Goal: Information Seeking & Learning: Learn about a topic

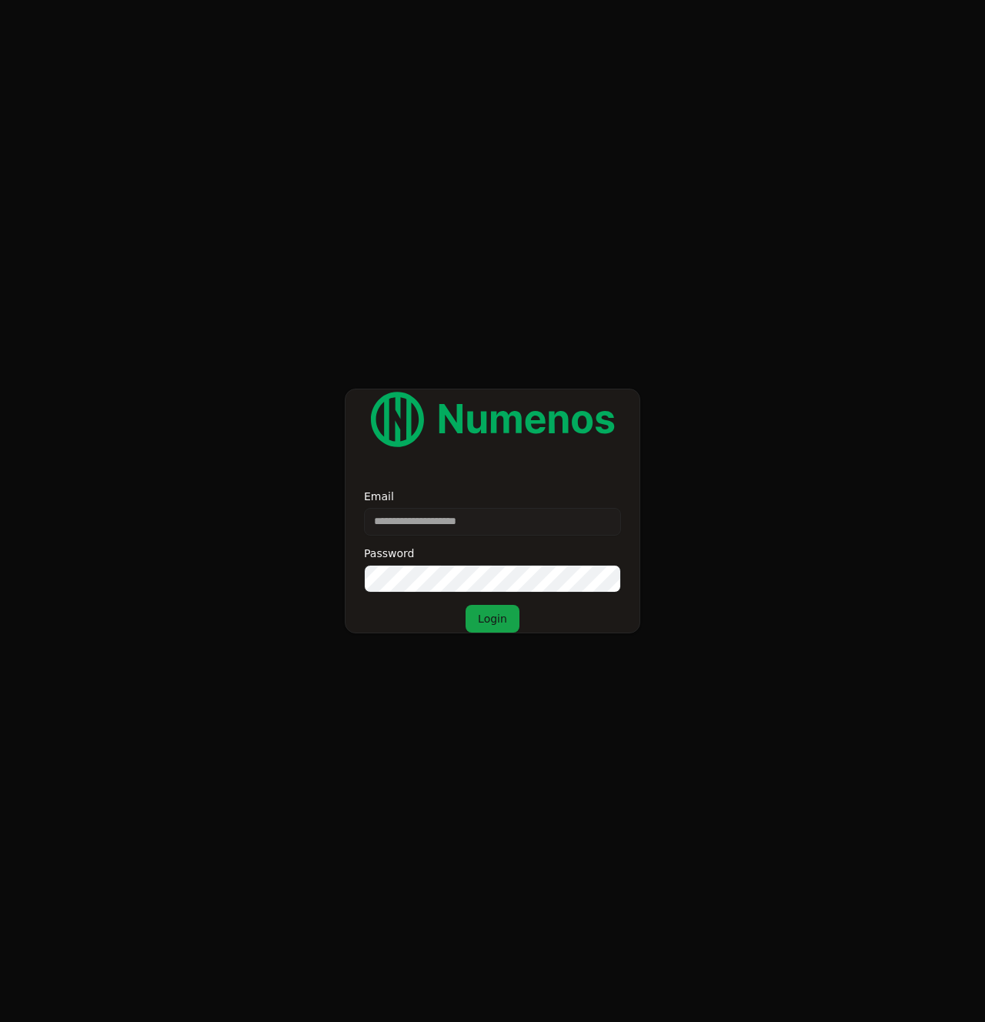
click at [263, 483] on form "Email Password Login" at bounding box center [492, 511] width 985 height 1022
click at [434, 524] on input "Email" at bounding box center [492, 522] width 257 height 28
type input "**********"
click at [505, 617] on button "Login" at bounding box center [492, 619] width 54 height 28
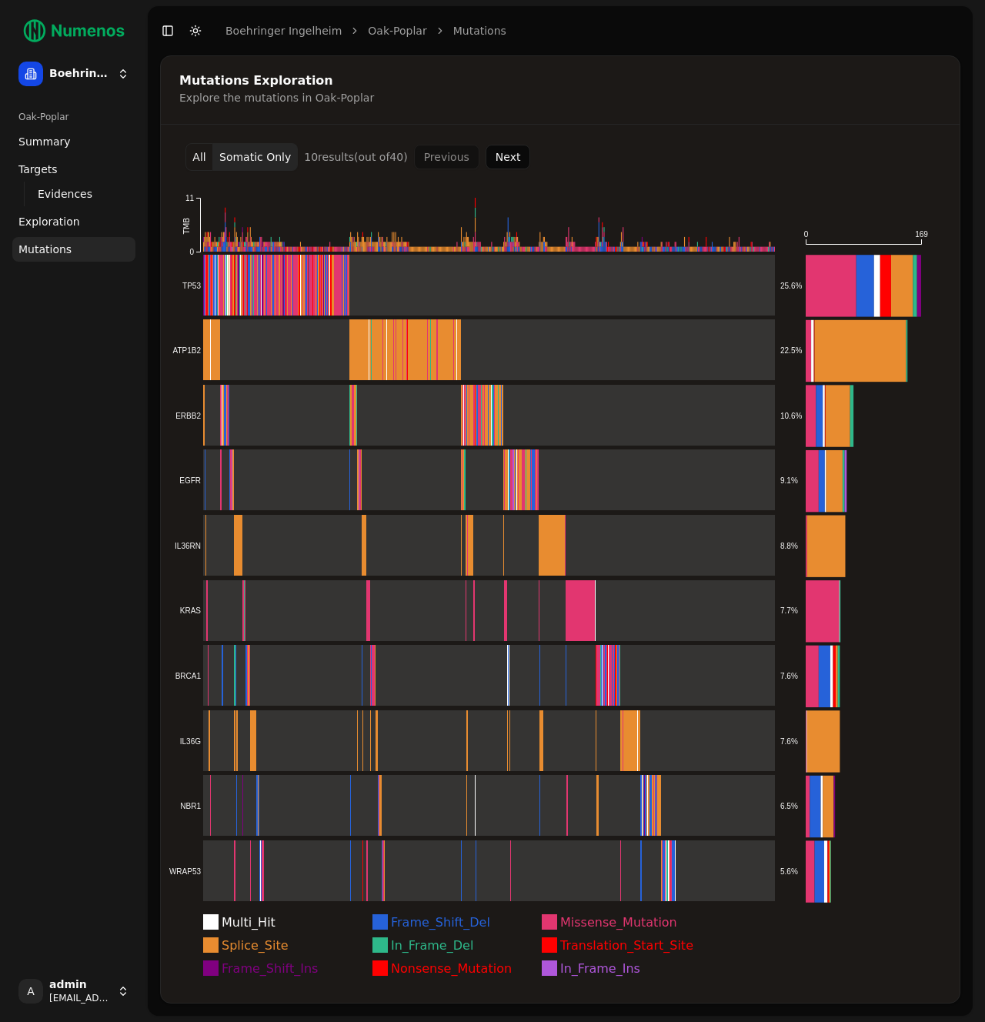
click at [202, 160] on button "All" at bounding box center [199, 157] width 28 height 28
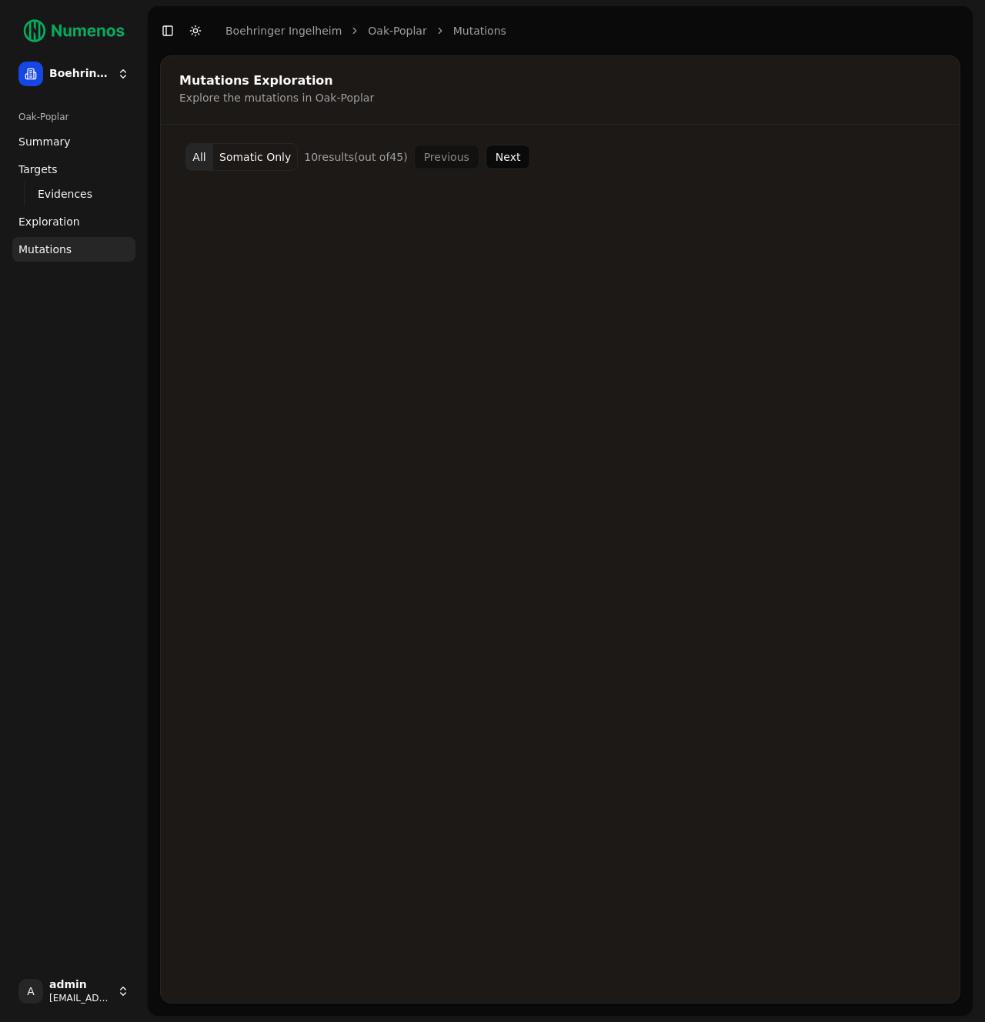
click at [492, 156] on button "Next" at bounding box center [507, 157] width 45 height 25
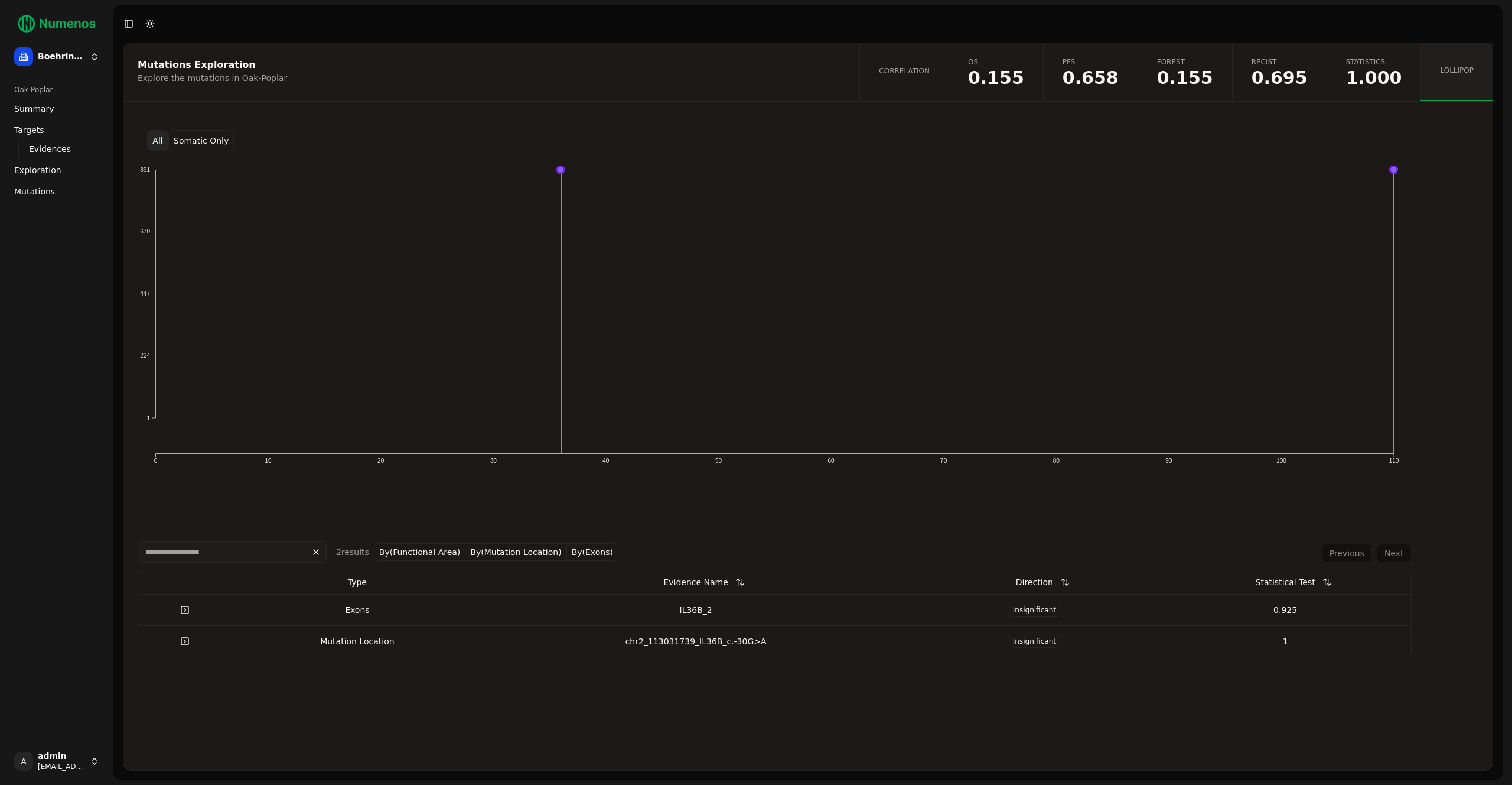
click at [54, 192] on link "Mutations" at bounding box center [56, 191] width 94 height 19
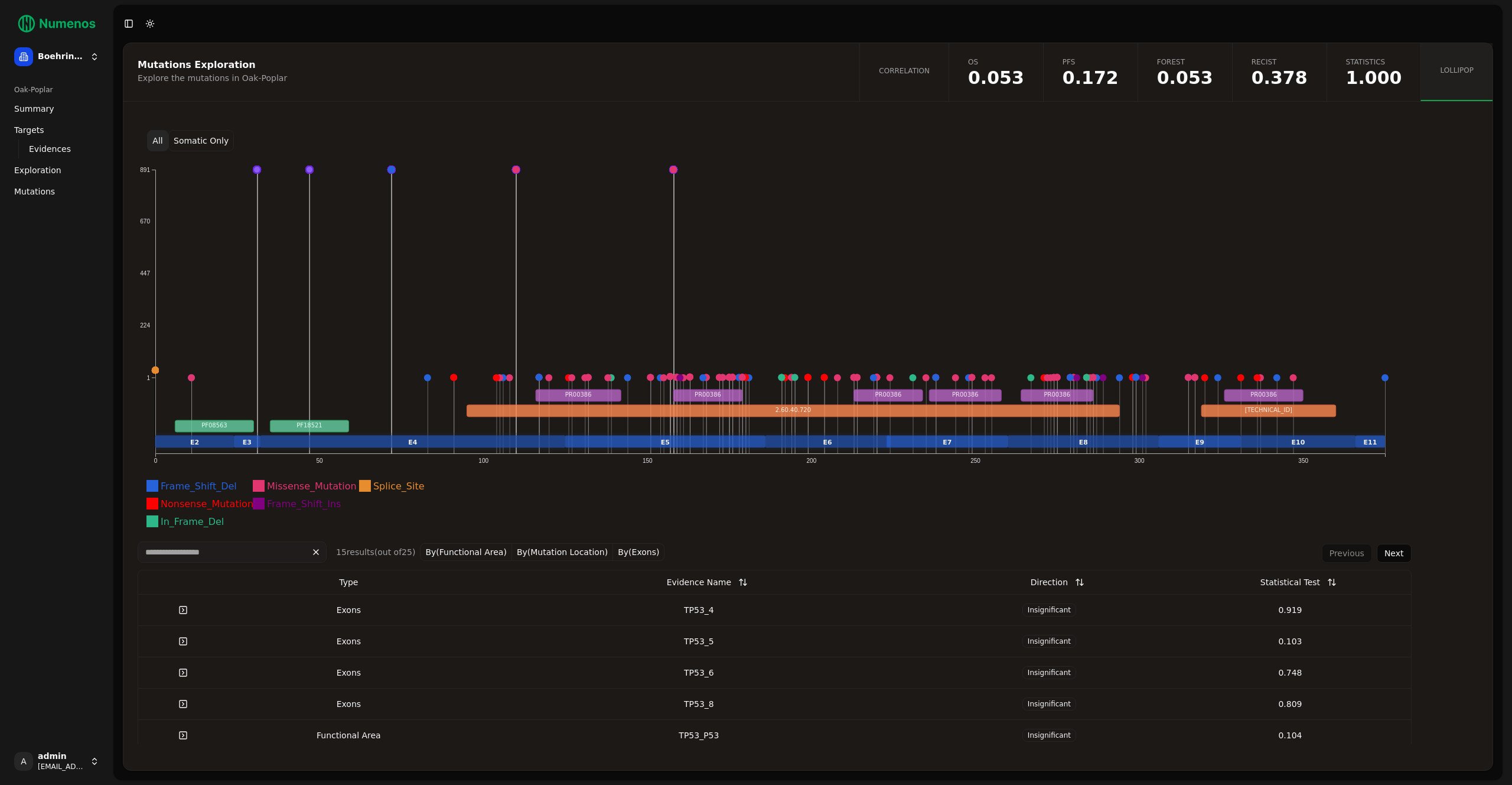
click at [49, 181] on ul "Summary Targets Evidences Exploration Mutations" at bounding box center [56, 150] width 94 height 101
click at [48, 186] on span "Mutations" at bounding box center [34, 191] width 41 height 12
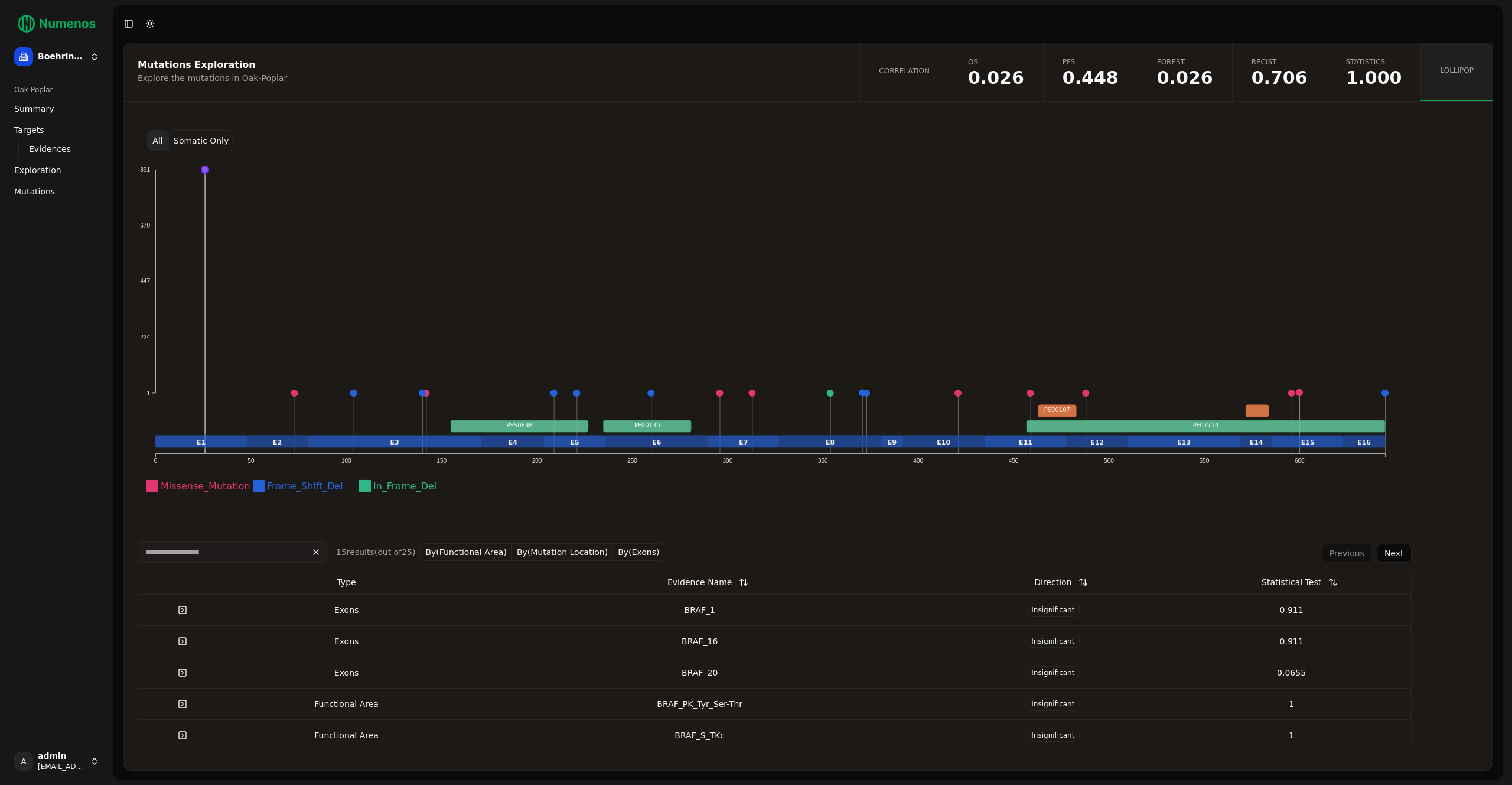
click at [207, 139] on button "Somatic Only" at bounding box center [200, 141] width 65 height 22
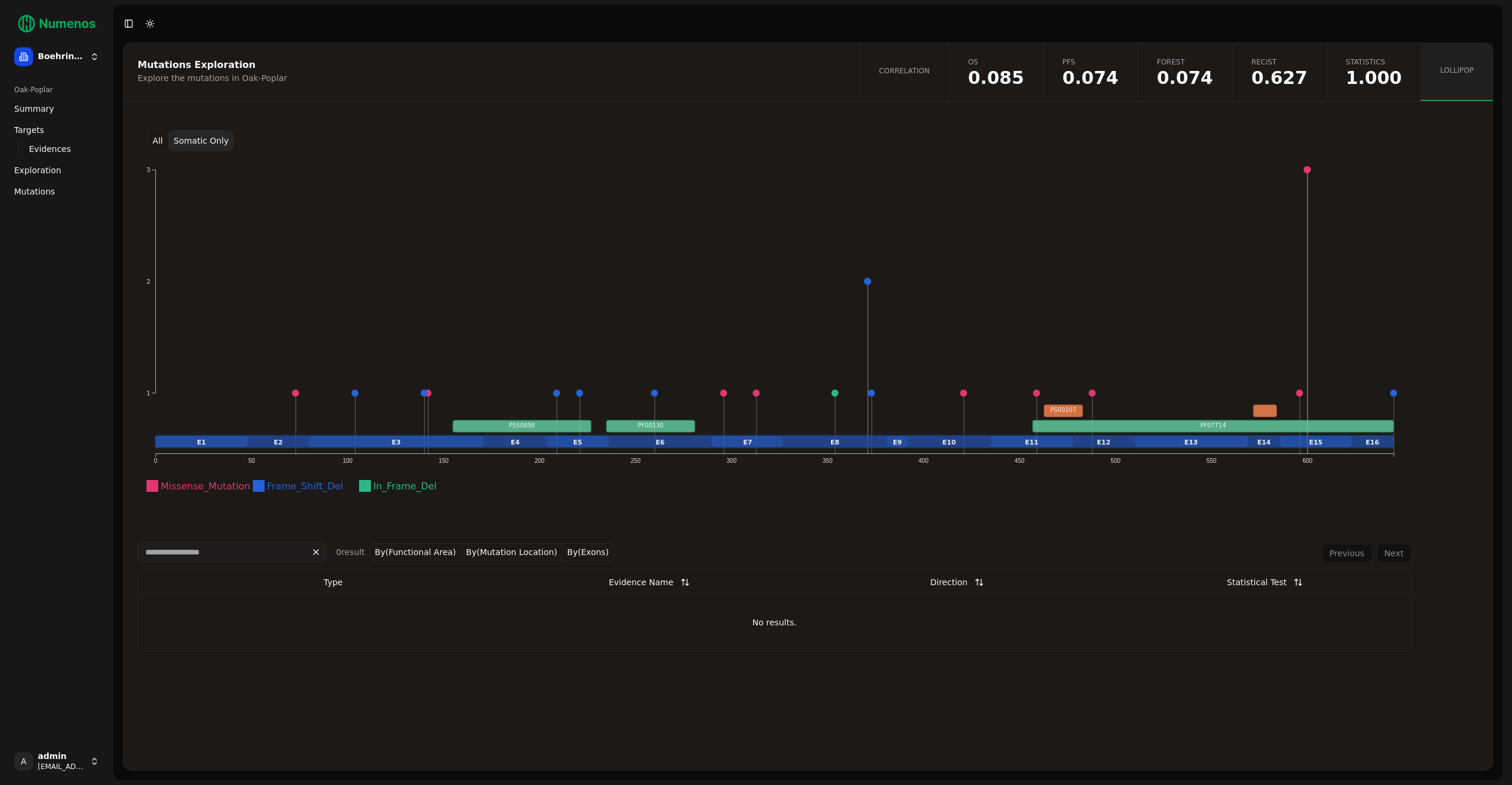
click at [158, 143] on button "All" at bounding box center [158, 141] width 22 height 22
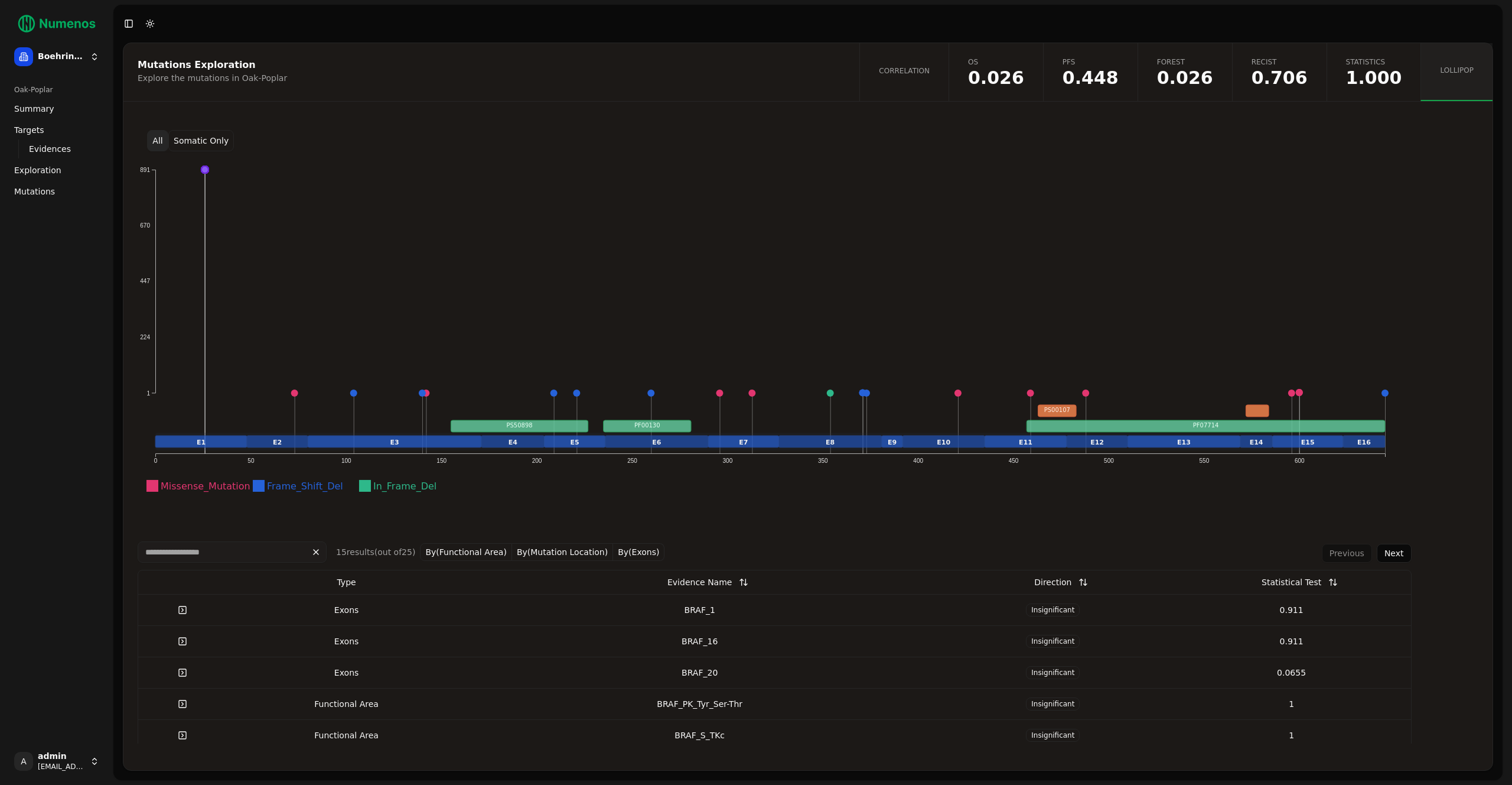
click at [5, 188] on div "Oak-Poplar Summary Targets Evidences Exploration Mutations" at bounding box center [56, 140] width 104 height 130
click at [22, 189] on span "Mutations" at bounding box center [34, 191] width 41 height 12
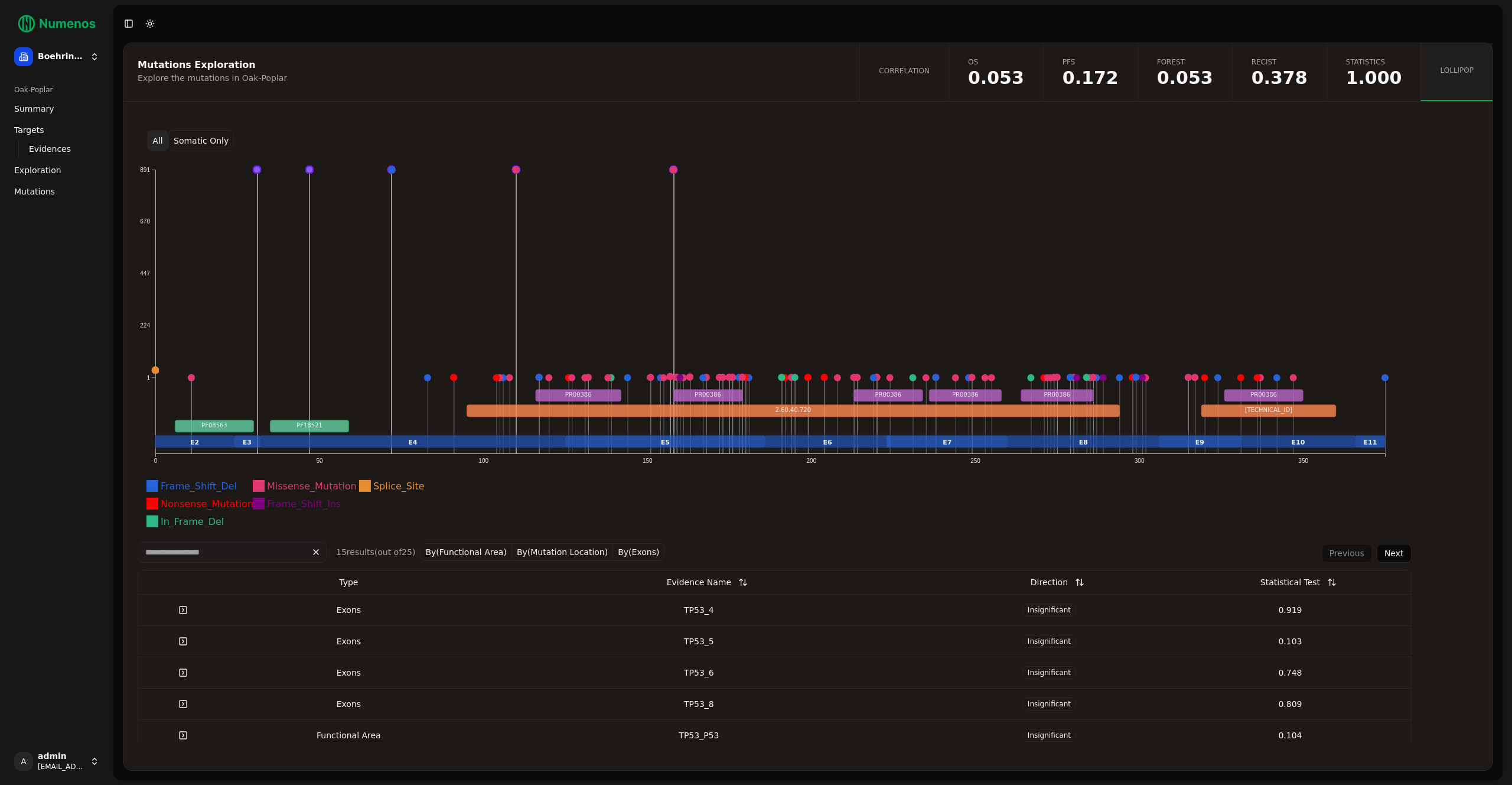
click at [38, 190] on span "Mutations" at bounding box center [34, 191] width 41 height 12
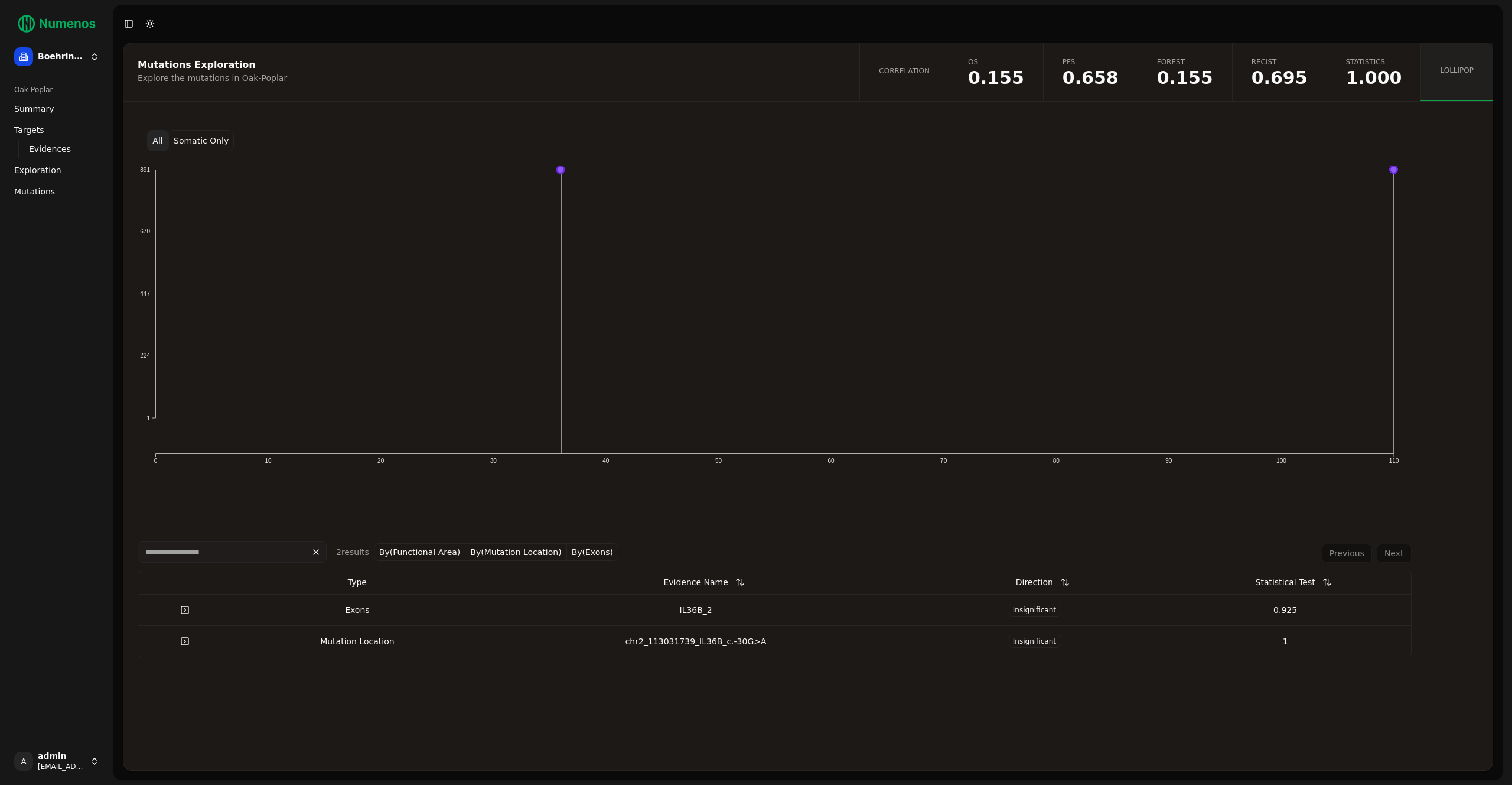
click at [194, 140] on button "Somatic Only" at bounding box center [200, 141] width 65 height 22
drag, startPoint x: 452, startPoint y: 273, endPoint x: 452, endPoint y: 289, distance: 16.0
click at [453, 278] on icon "1 224 447 670 891 0 10 20 30 40 50 60 70 80 90 100 110" at bounding box center [774, 343] width 1274 height 366
click at [210, 144] on button "Somatic Only" at bounding box center [200, 141] width 65 height 22
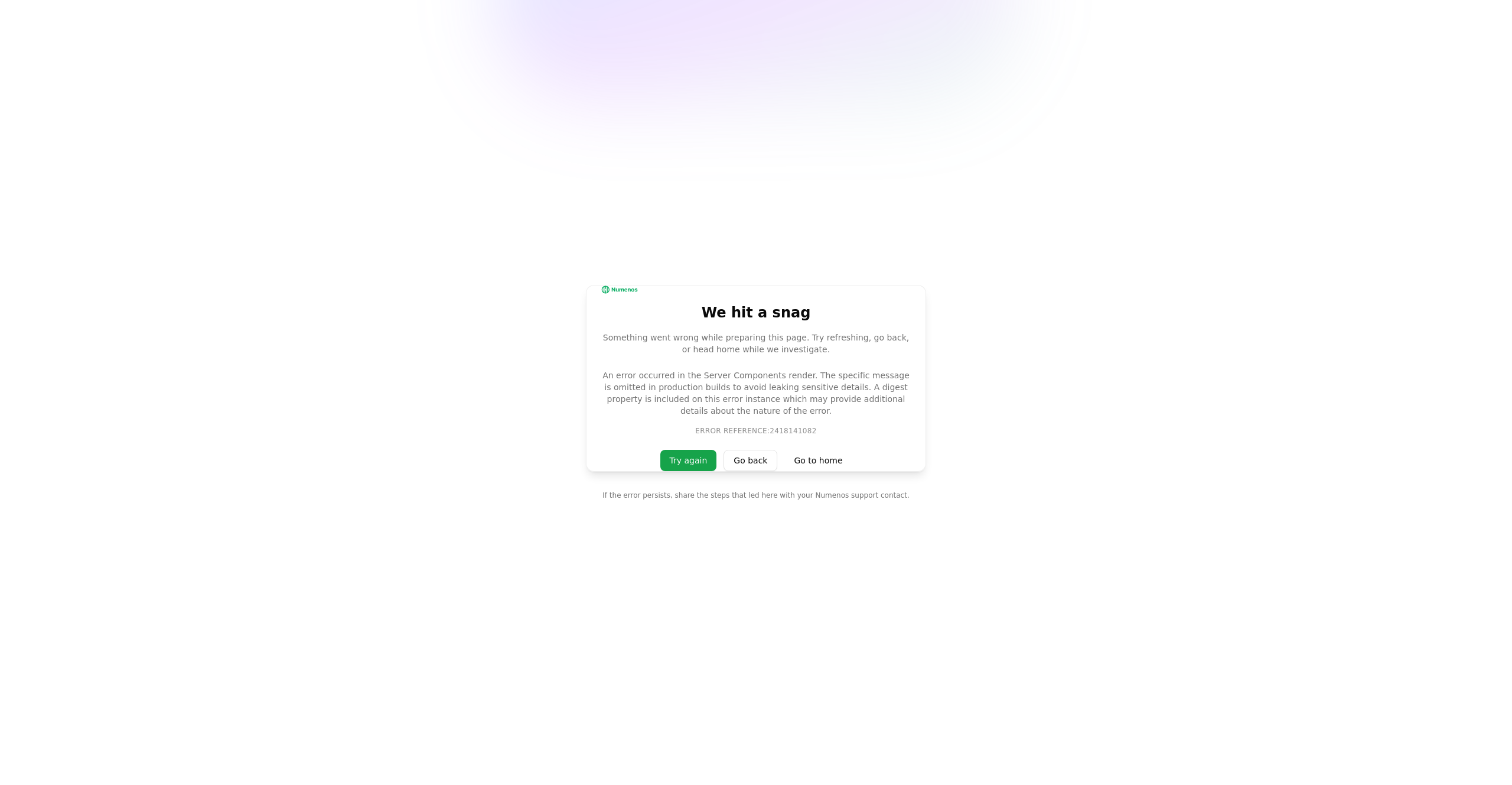
click at [439, 447] on main "We hit a snag Something went wrong while preparing this page. Try refreshing, g…" at bounding box center [756, 392] width 1512 height 785
click at [731, 402] on p "An error occurred in the Server Components render. The specific message is omit…" at bounding box center [756, 393] width 311 height 48
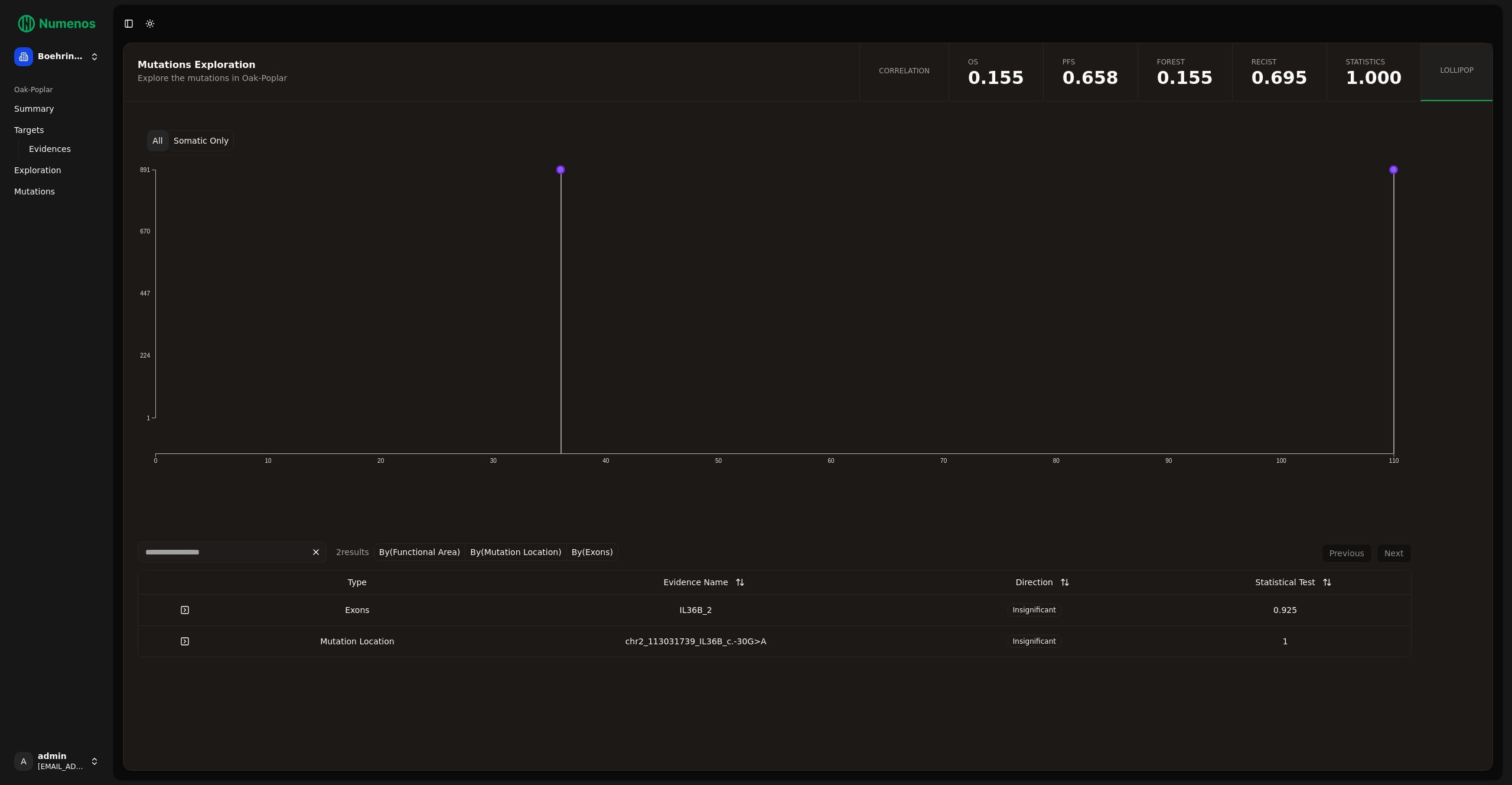
click at [68, 194] on link "Mutations" at bounding box center [56, 191] width 94 height 19
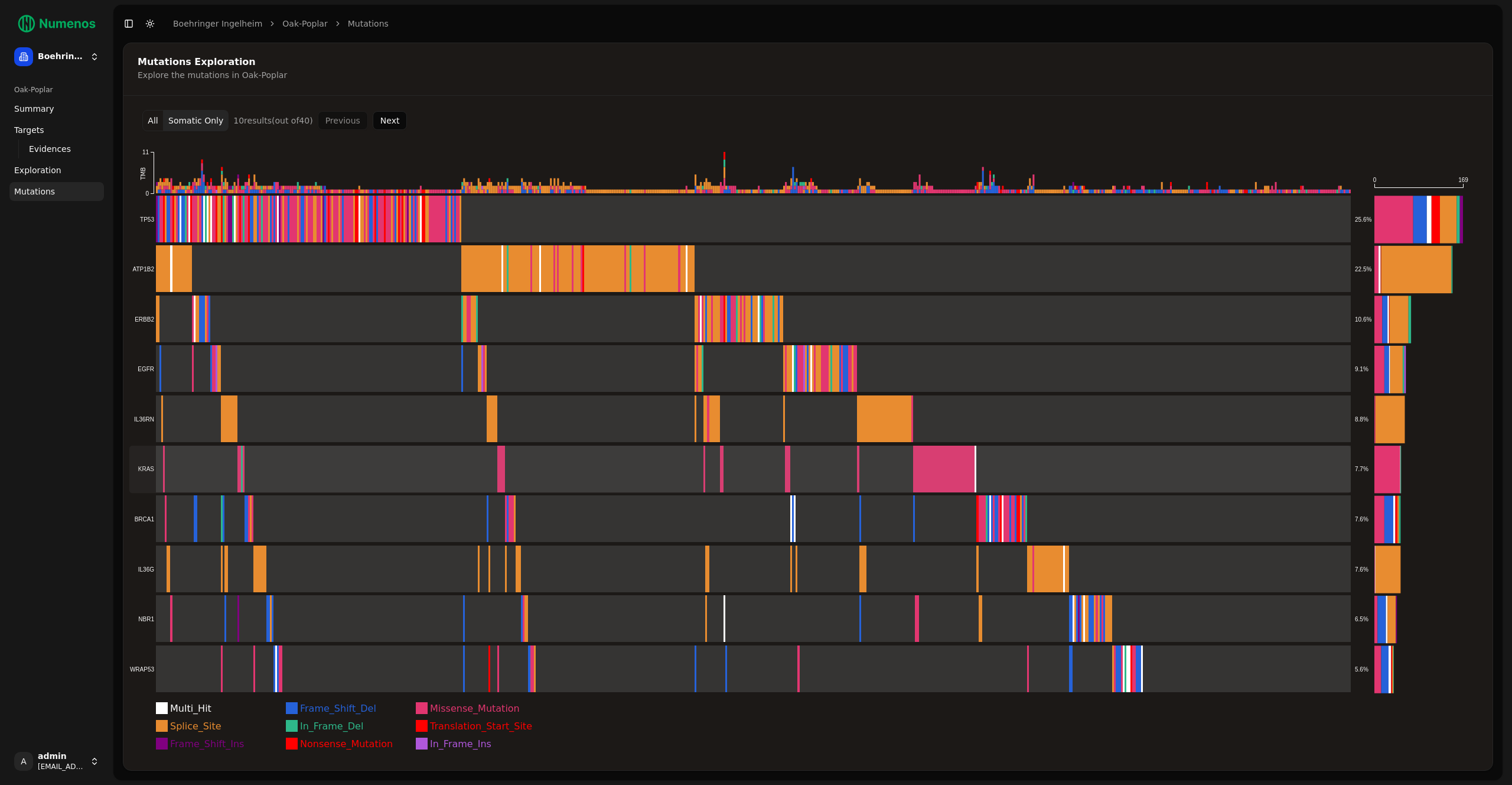
click at [329, 462] on rect at bounding box center [739, 469] width 1222 height 48
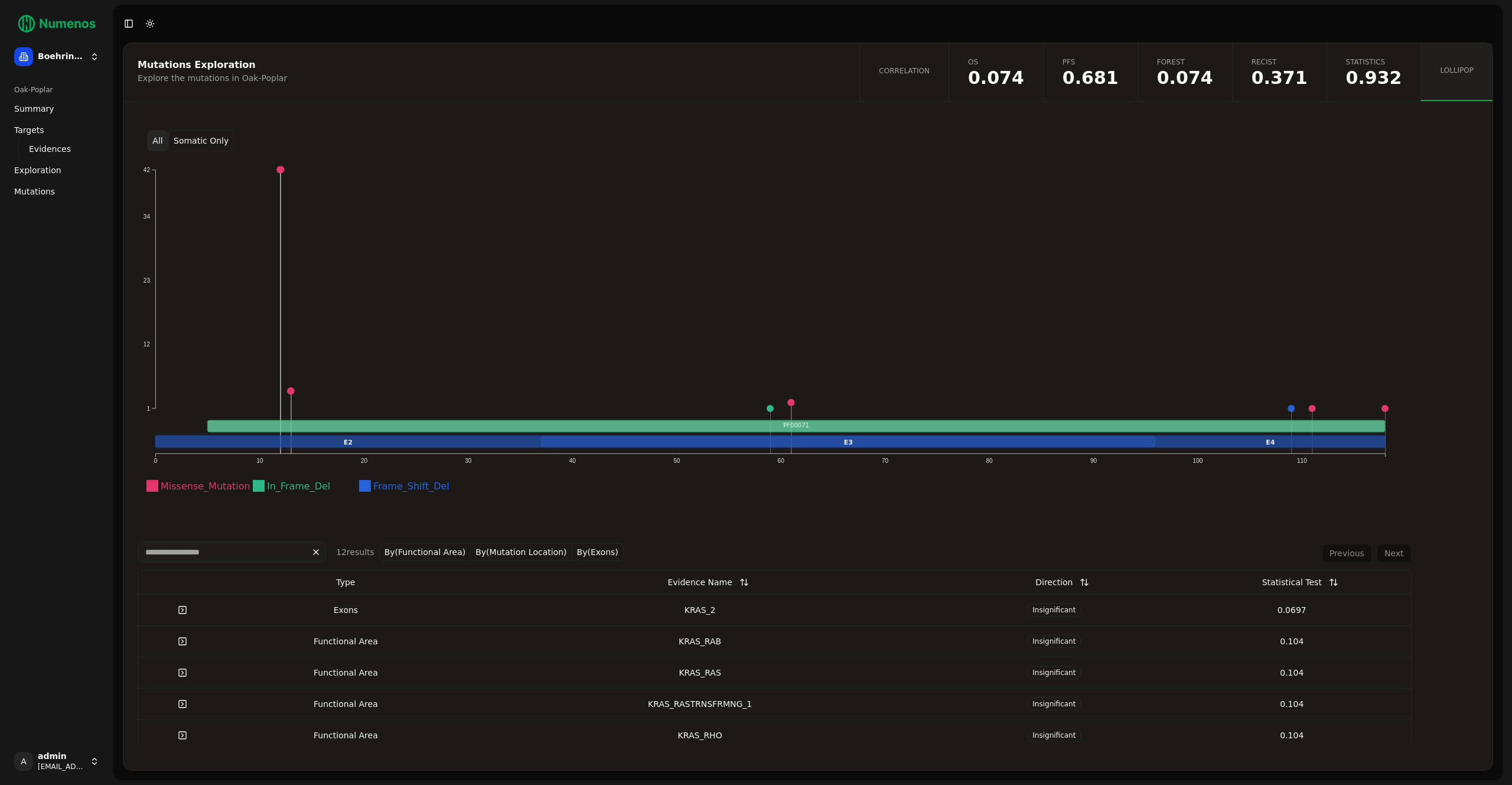
click at [203, 140] on button "Somatic Only" at bounding box center [200, 141] width 65 height 22
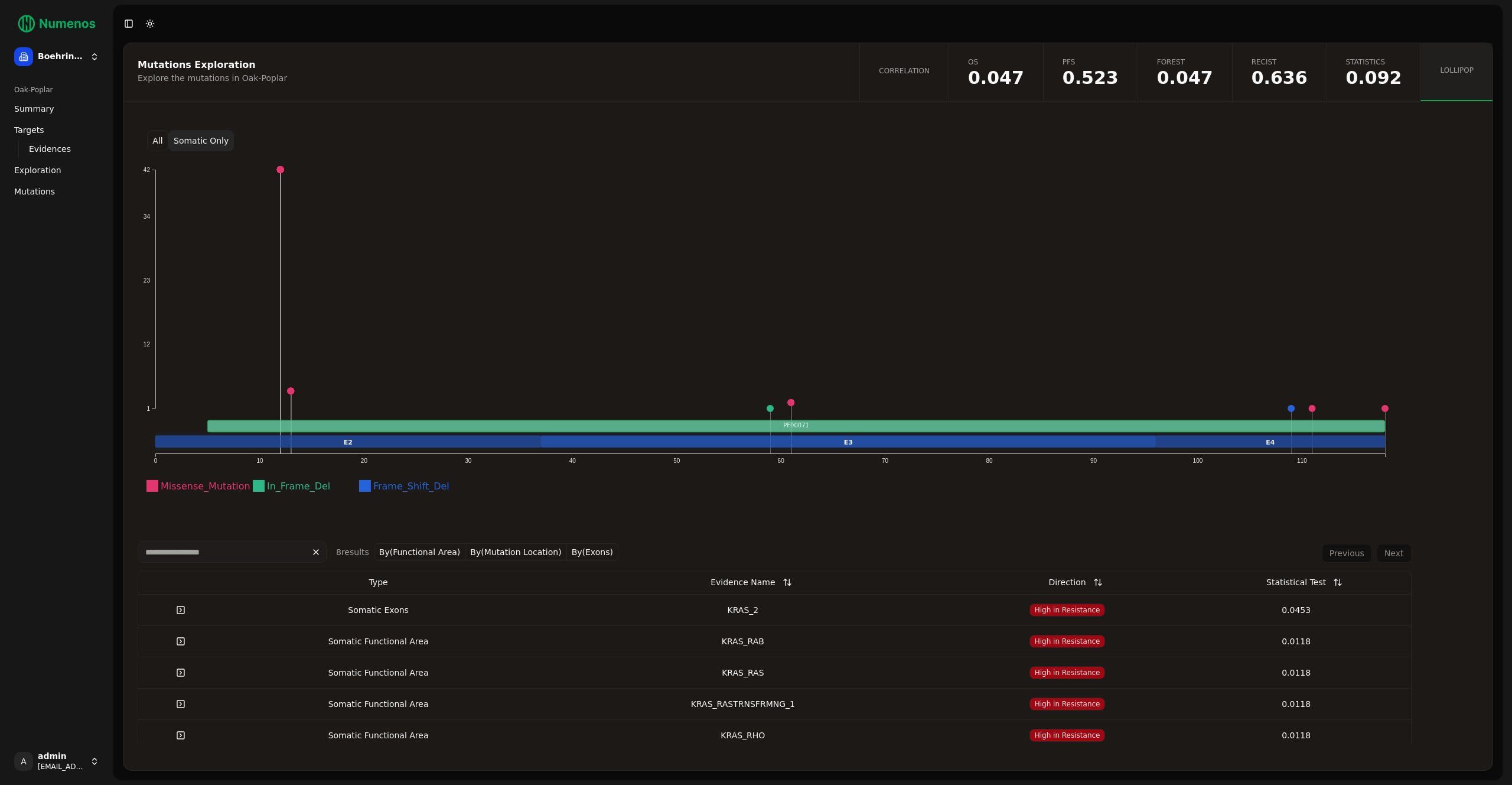
click at [155, 140] on button "All" at bounding box center [158, 141] width 22 height 22
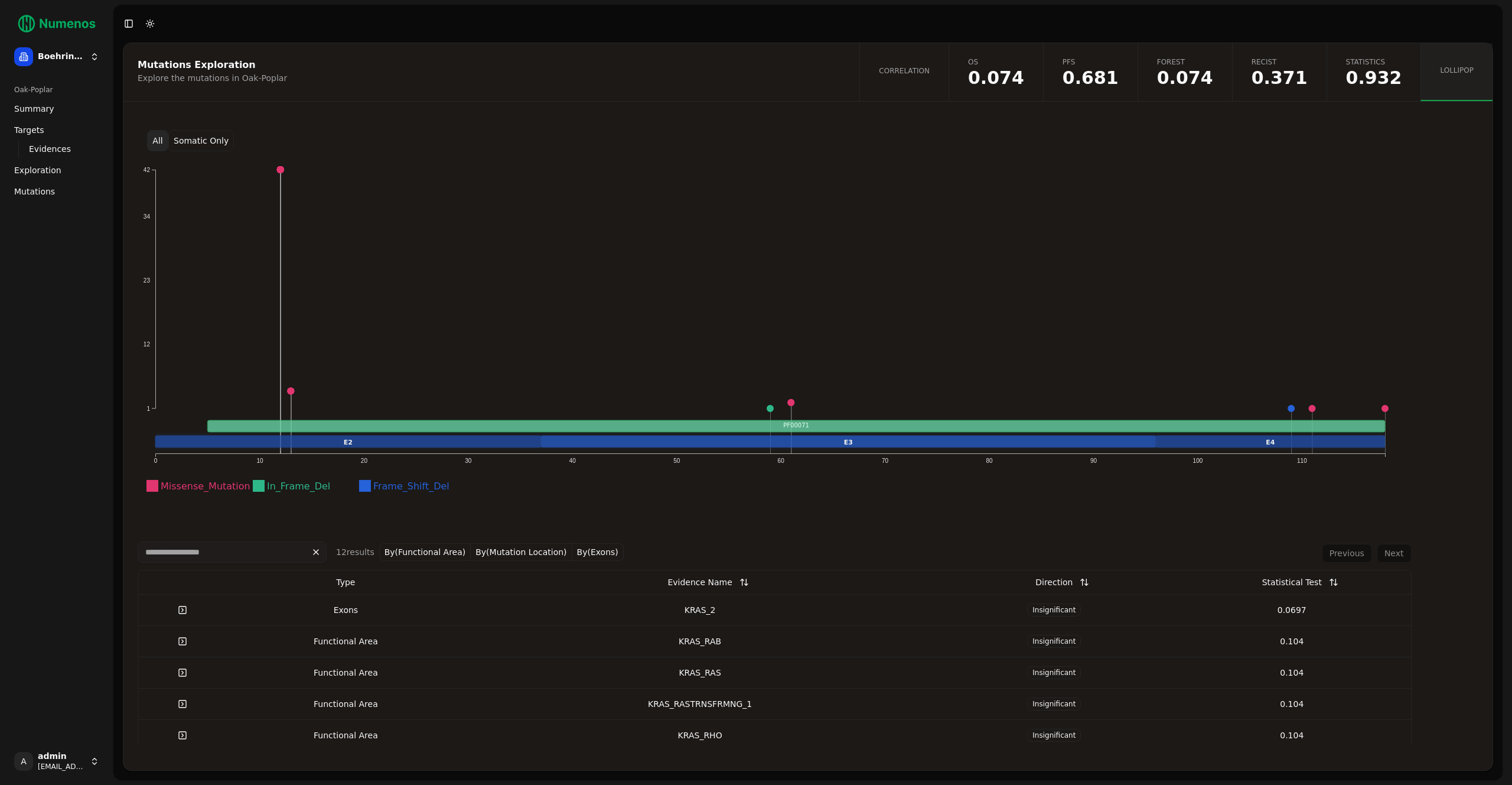
click at [198, 142] on button "Somatic Only" at bounding box center [200, 141] width 65 height 22
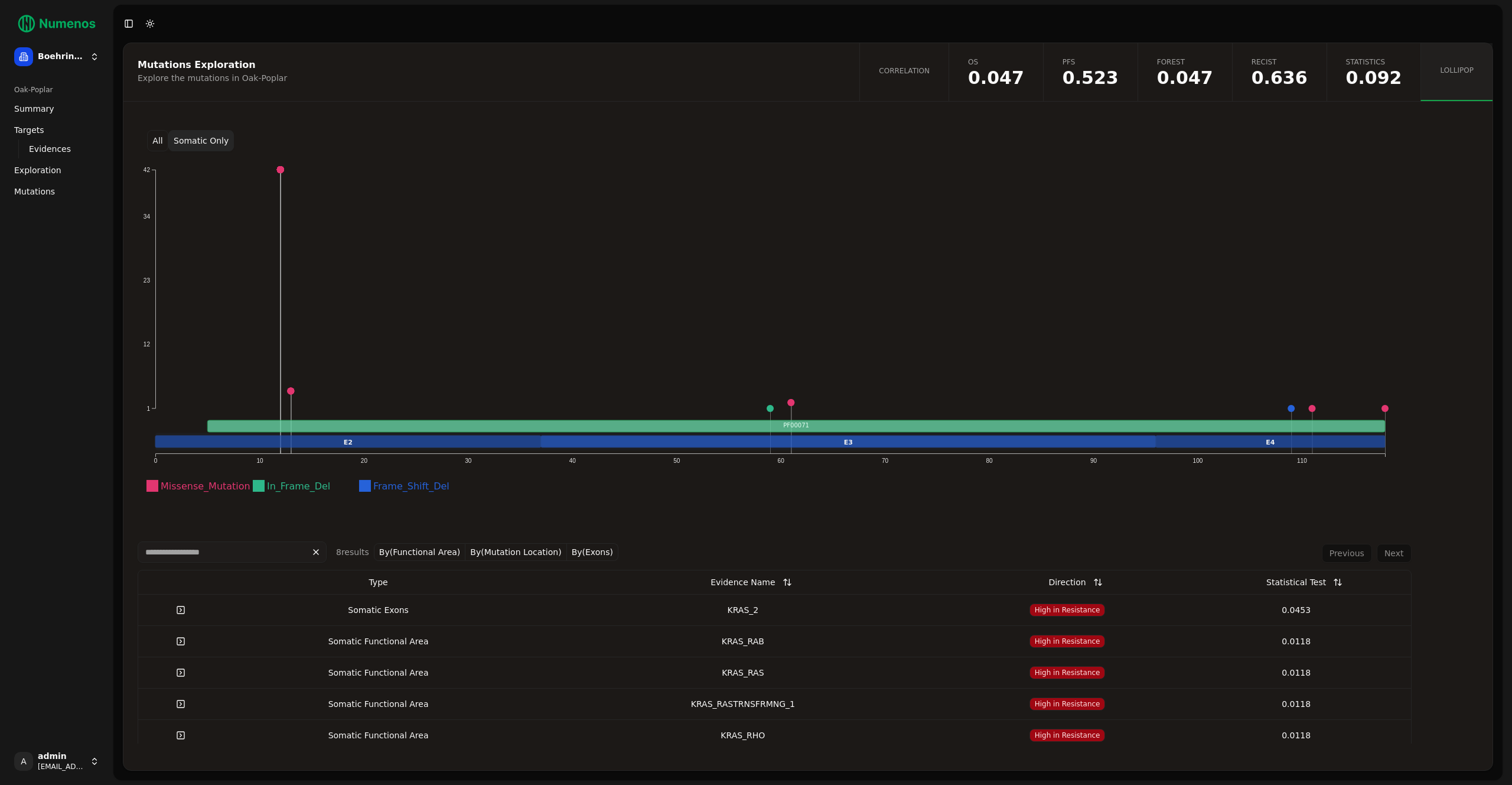
click at [1404, 64] on link "Statistics 0.092" at bounding box center [1374, 71] width 94 height 58
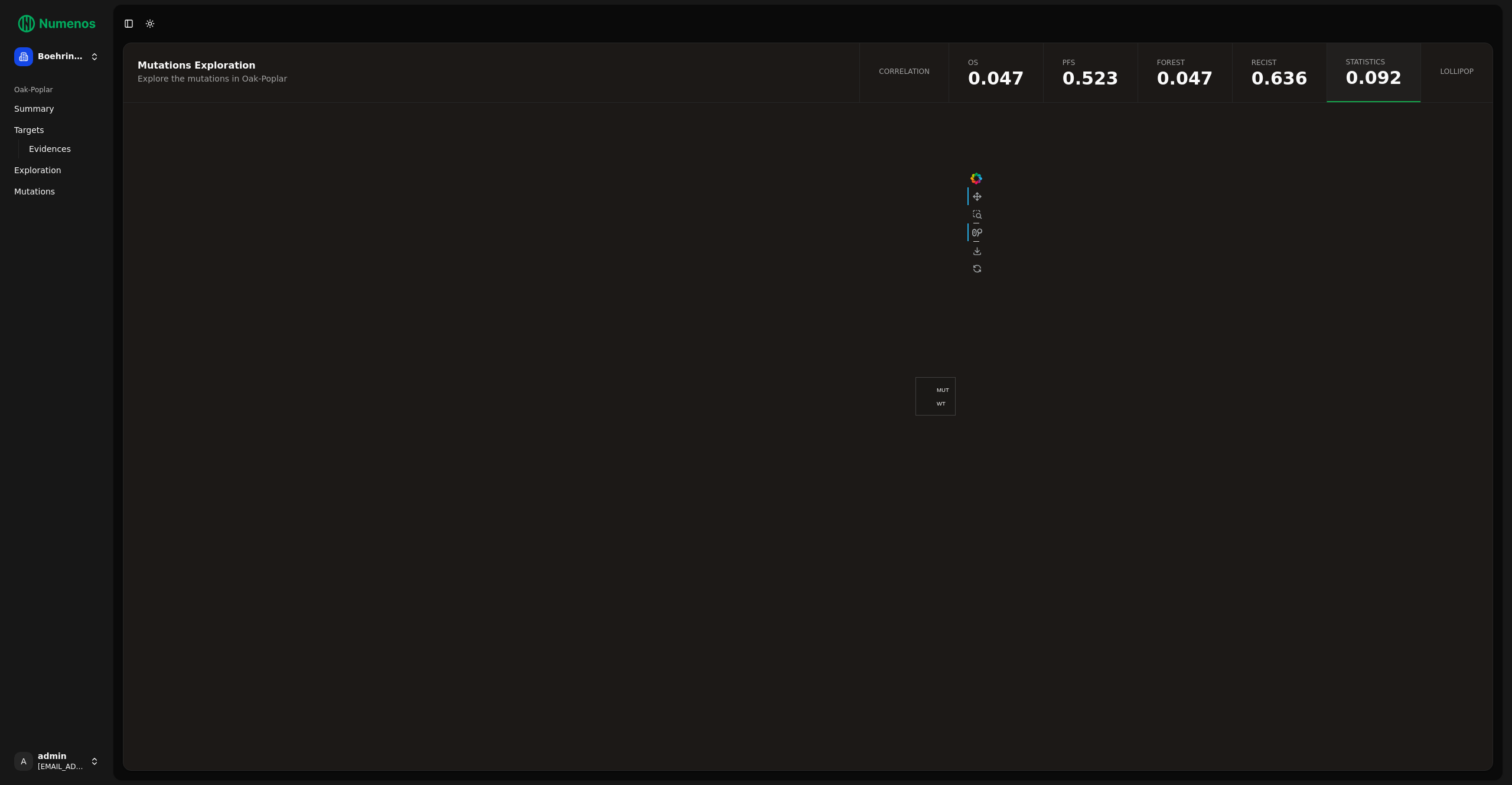
click at [1015, 78] on span "0.047" at bounding box center [996, 78] width 56 height 18
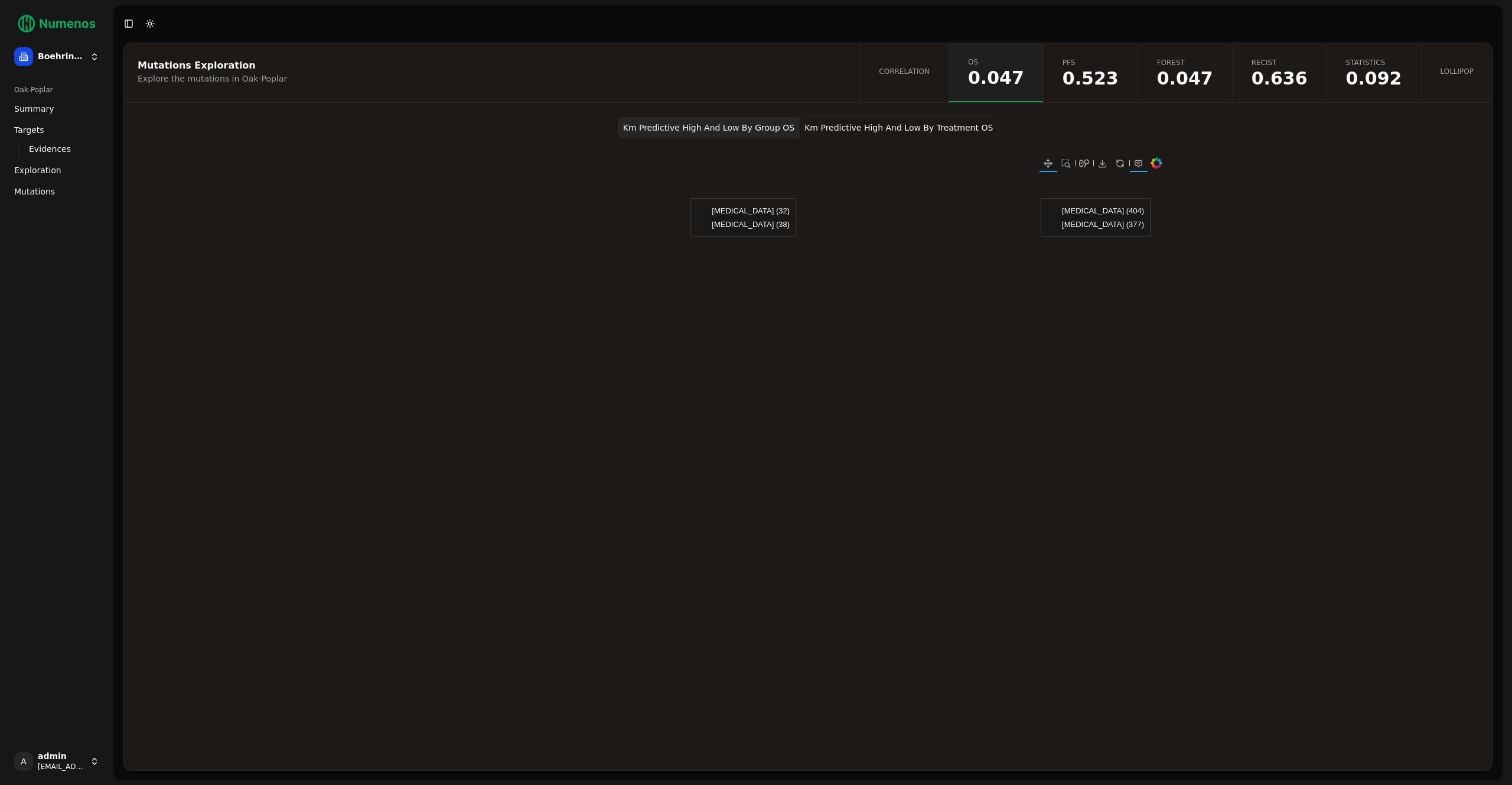
click at [1090, 83] on span "0.523" at bounding box center [1090, 78] width 56 height 18
click at [1275, 81] on span "0.636" at bounding box center [1279, 78] width 56 height 18
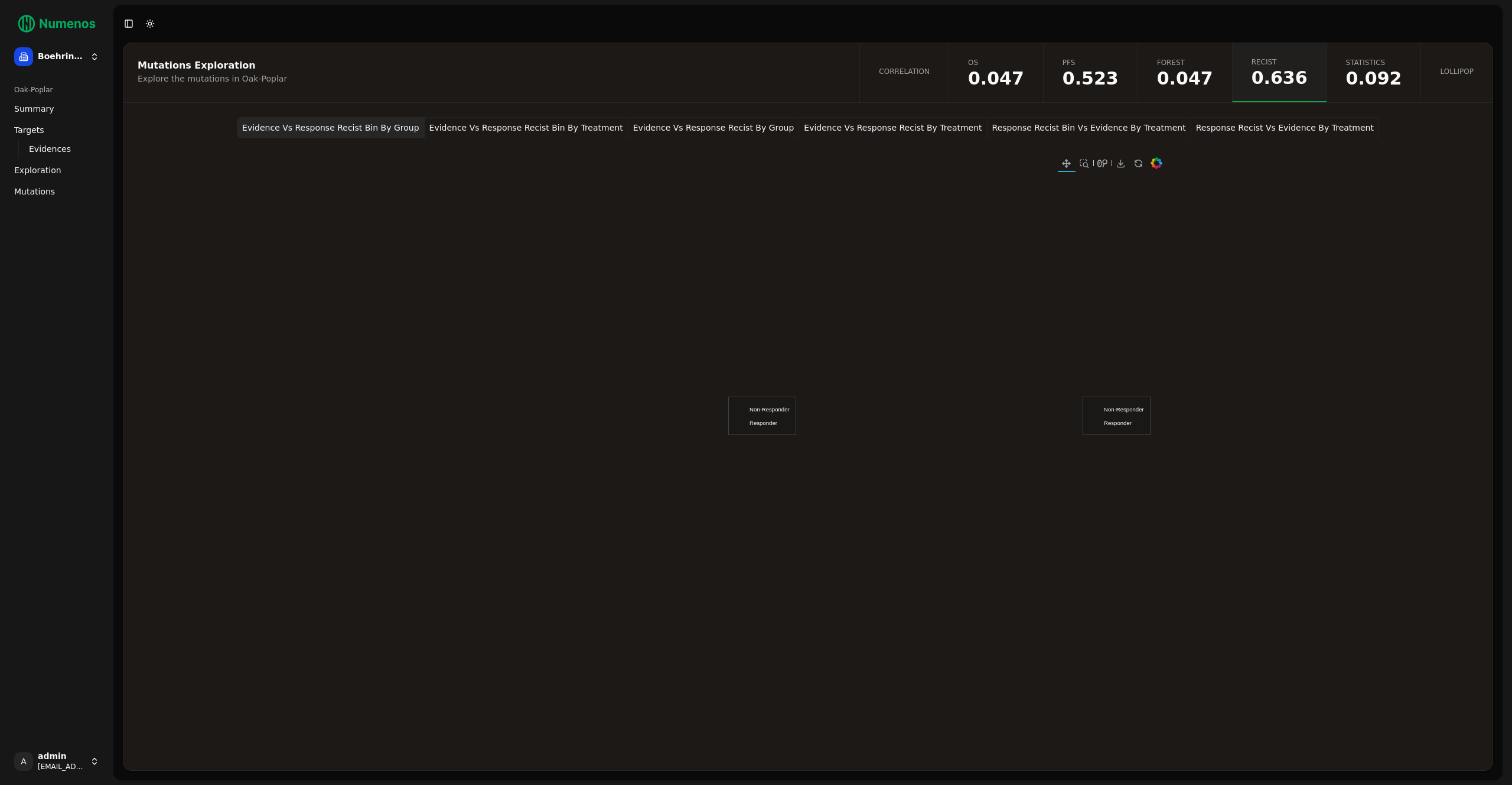
click at [1207, 75] on span "0.047" at bounding box center [1185, 78] width 56 height 18
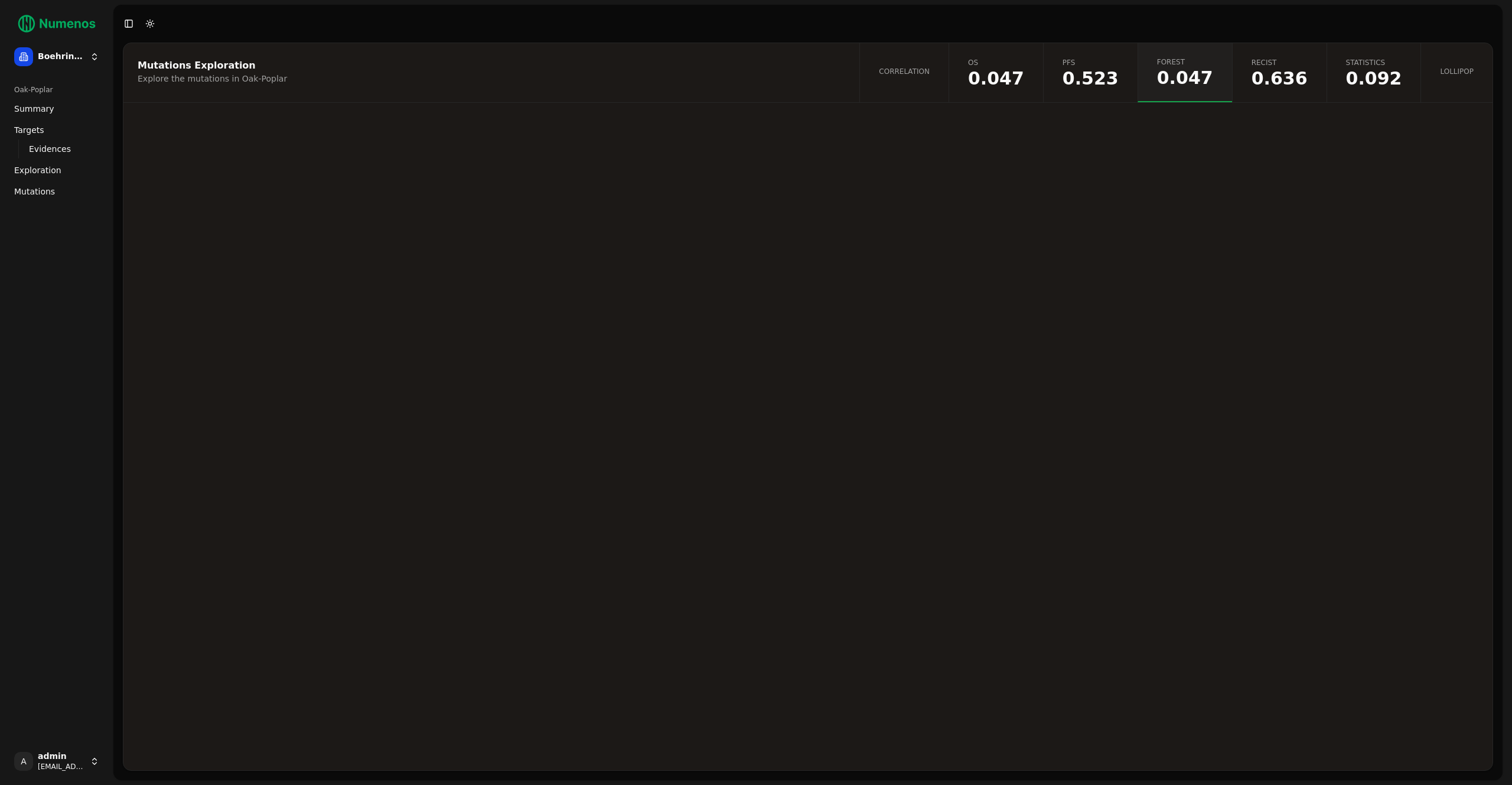
click at [948, 82] on link "Correlation" at bounding box center [904, 72] width 89 height 59
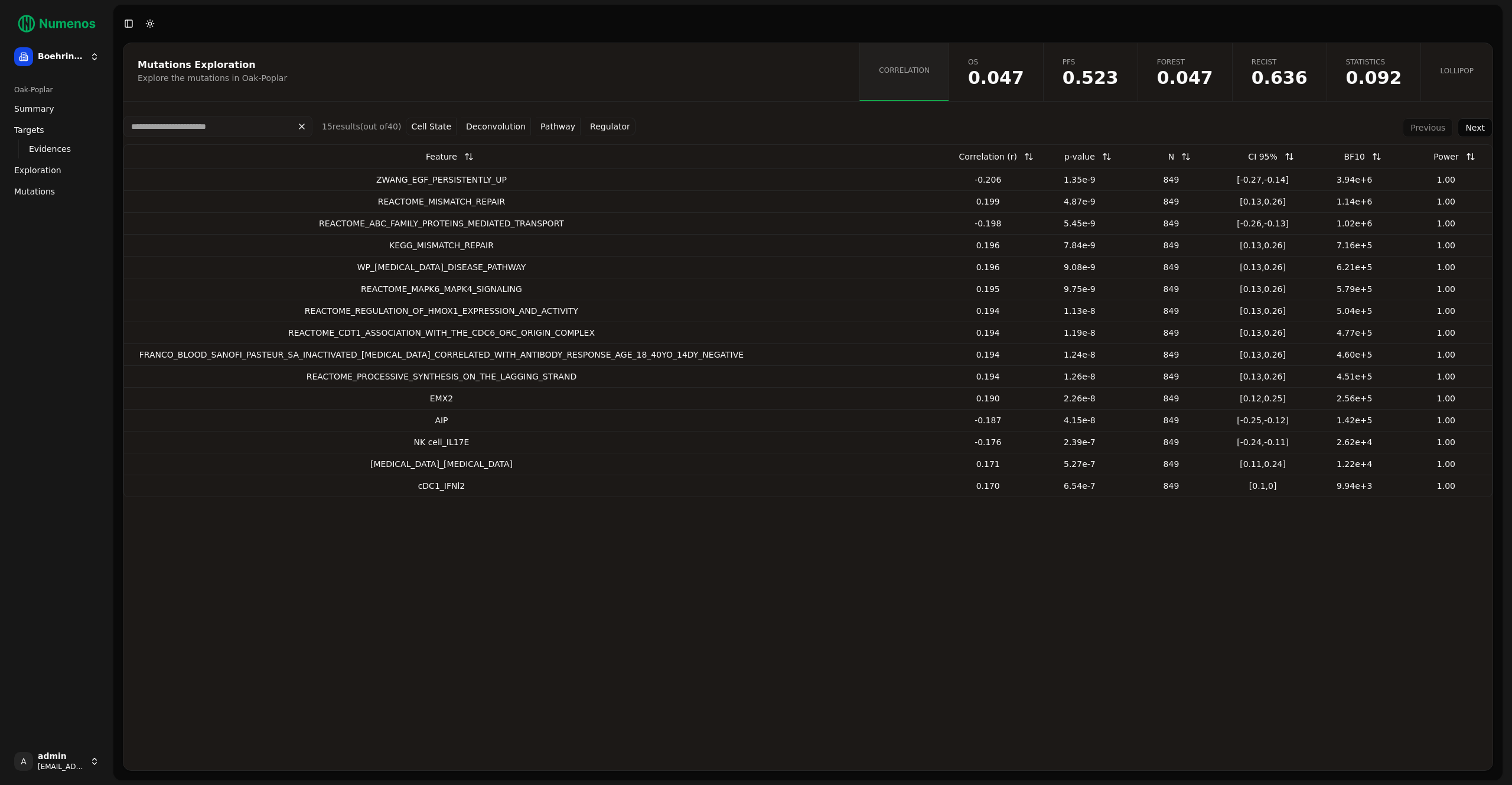
click at [60, 190] on link "Mutations" at bounding box center [56, 191] width 94 height 19
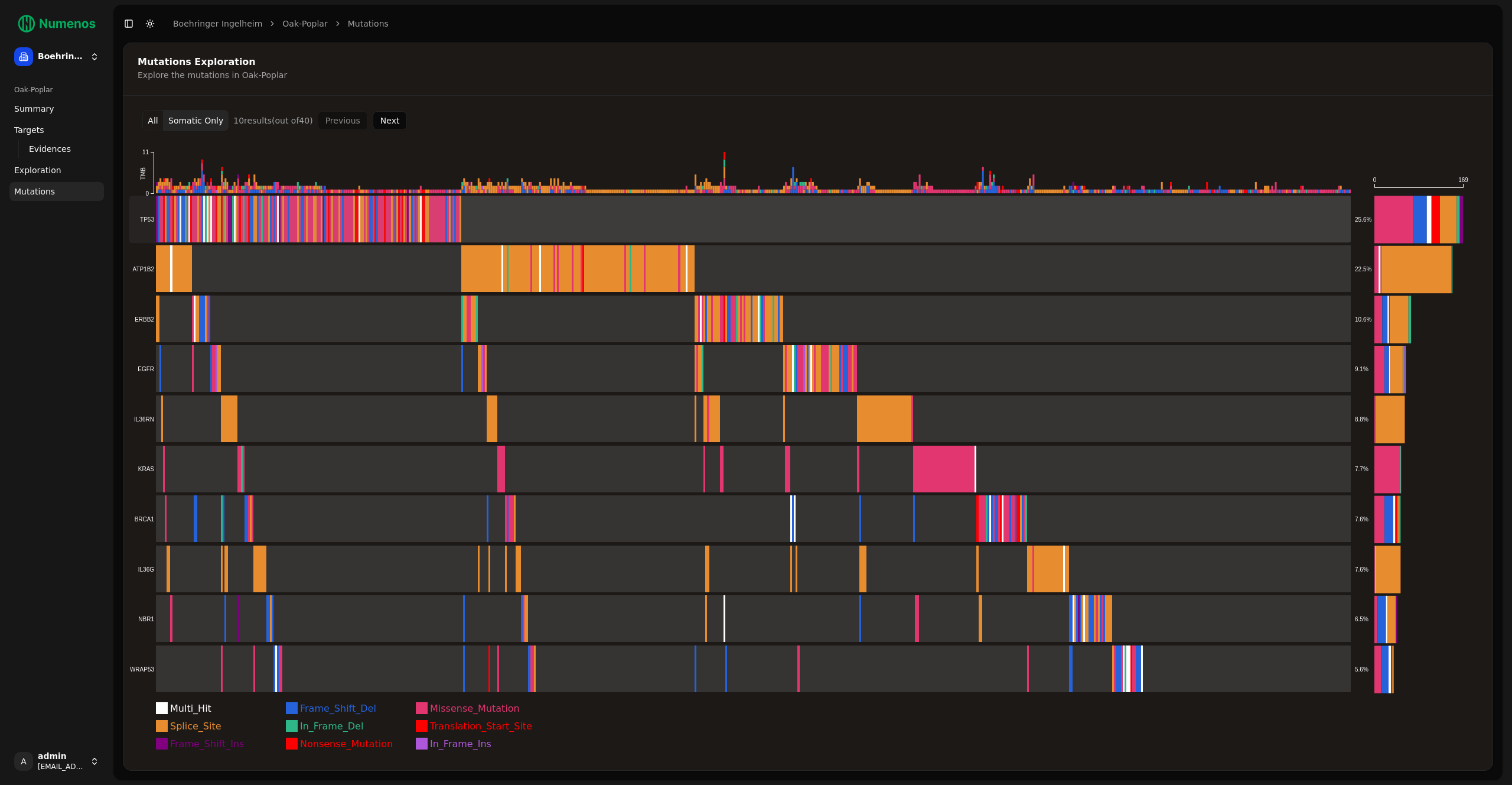
click at [263, 217] on rect at bounding box center [739, 220] width 1222 height 48
click at [156, 121] on button "All" at bounding box center [153, 121] width 22 height 22
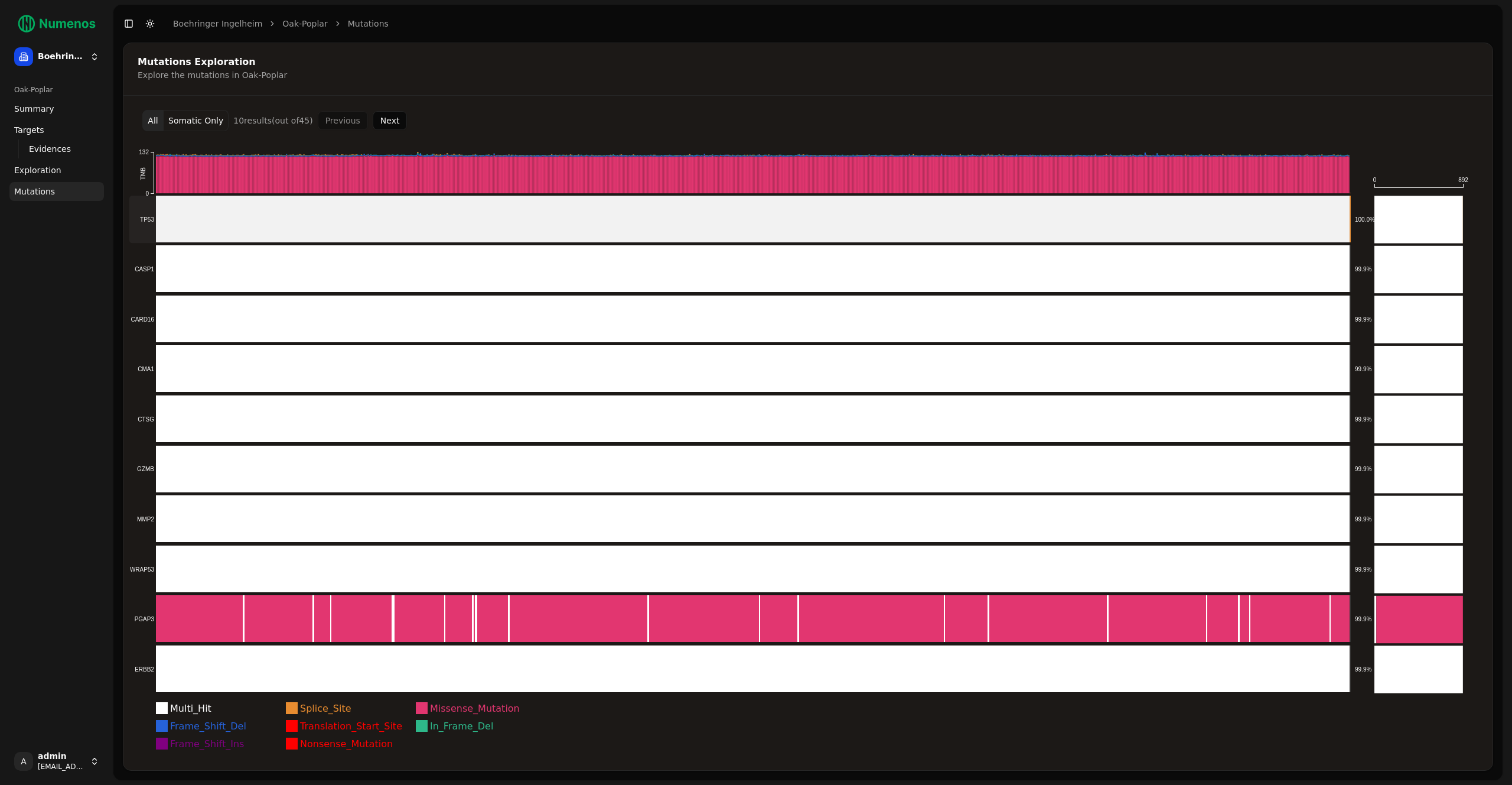
click at [266, 203] on rect at bounding box center [739, 220] width 1222 height 48
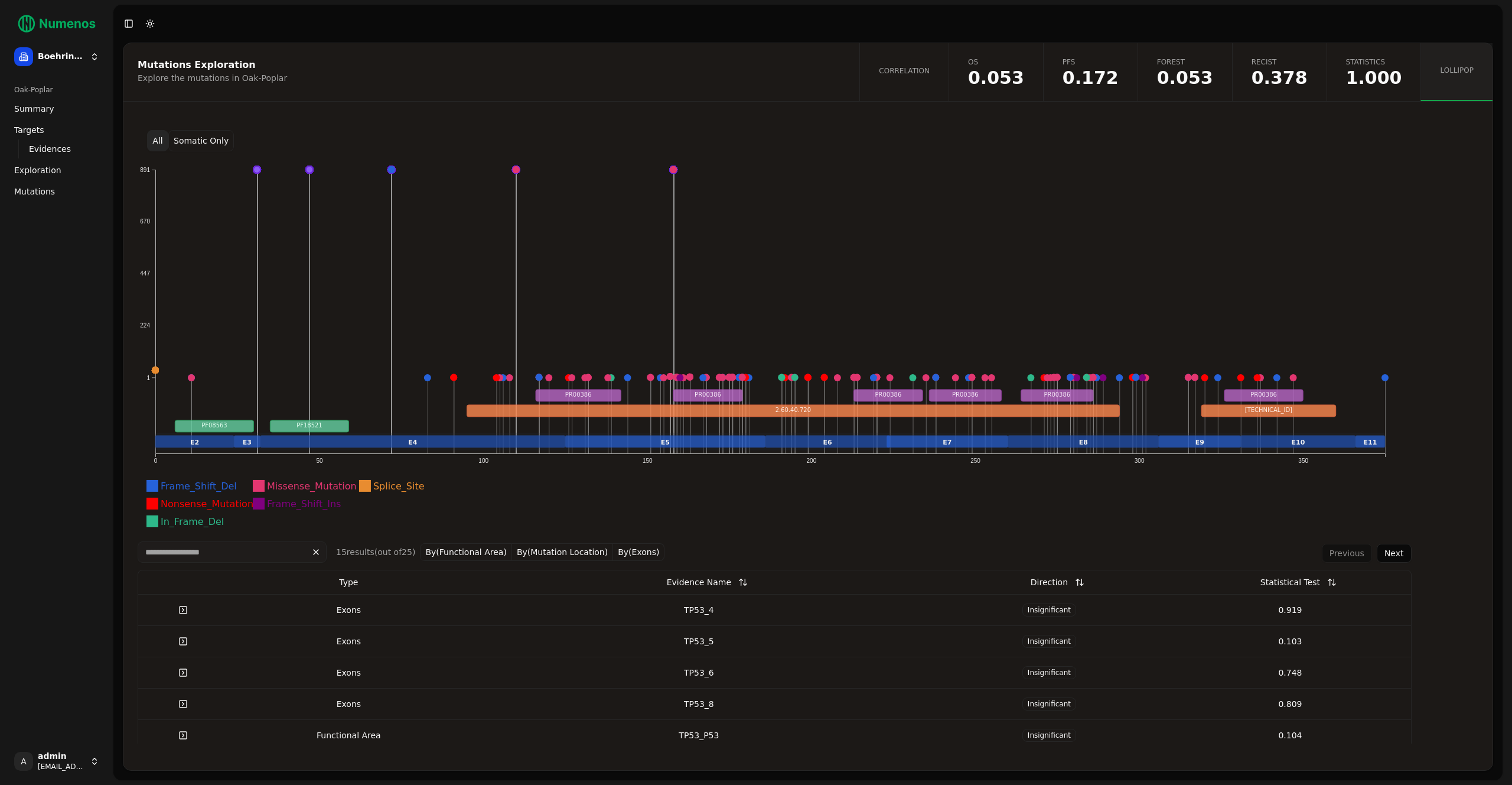
click at [40, 190] on span "Mutations" at bounding box center [34, 191] width 41 height 12
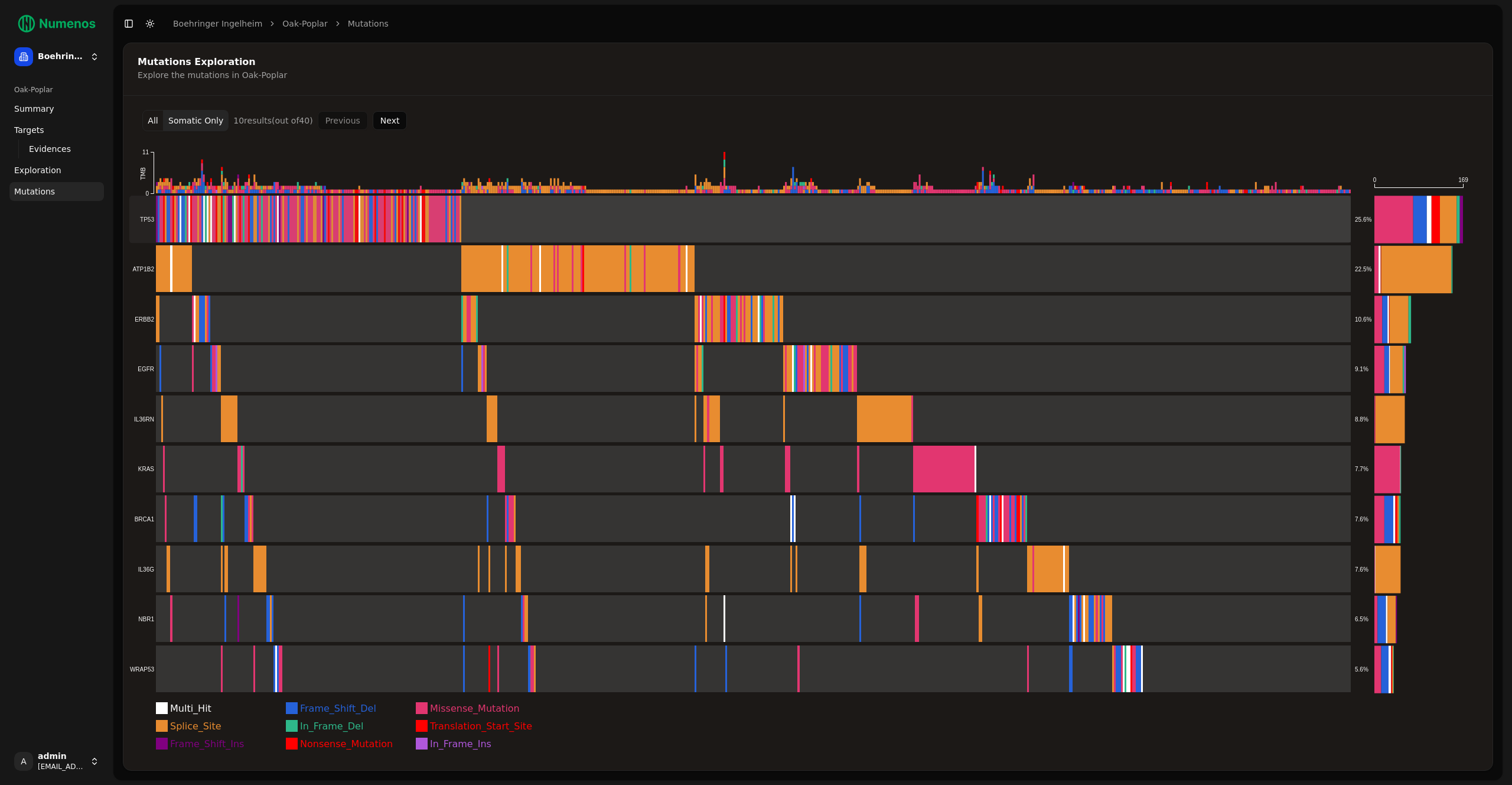
click at [302, 223] on rect at bounding box center [739, 220] width 1222 height 48
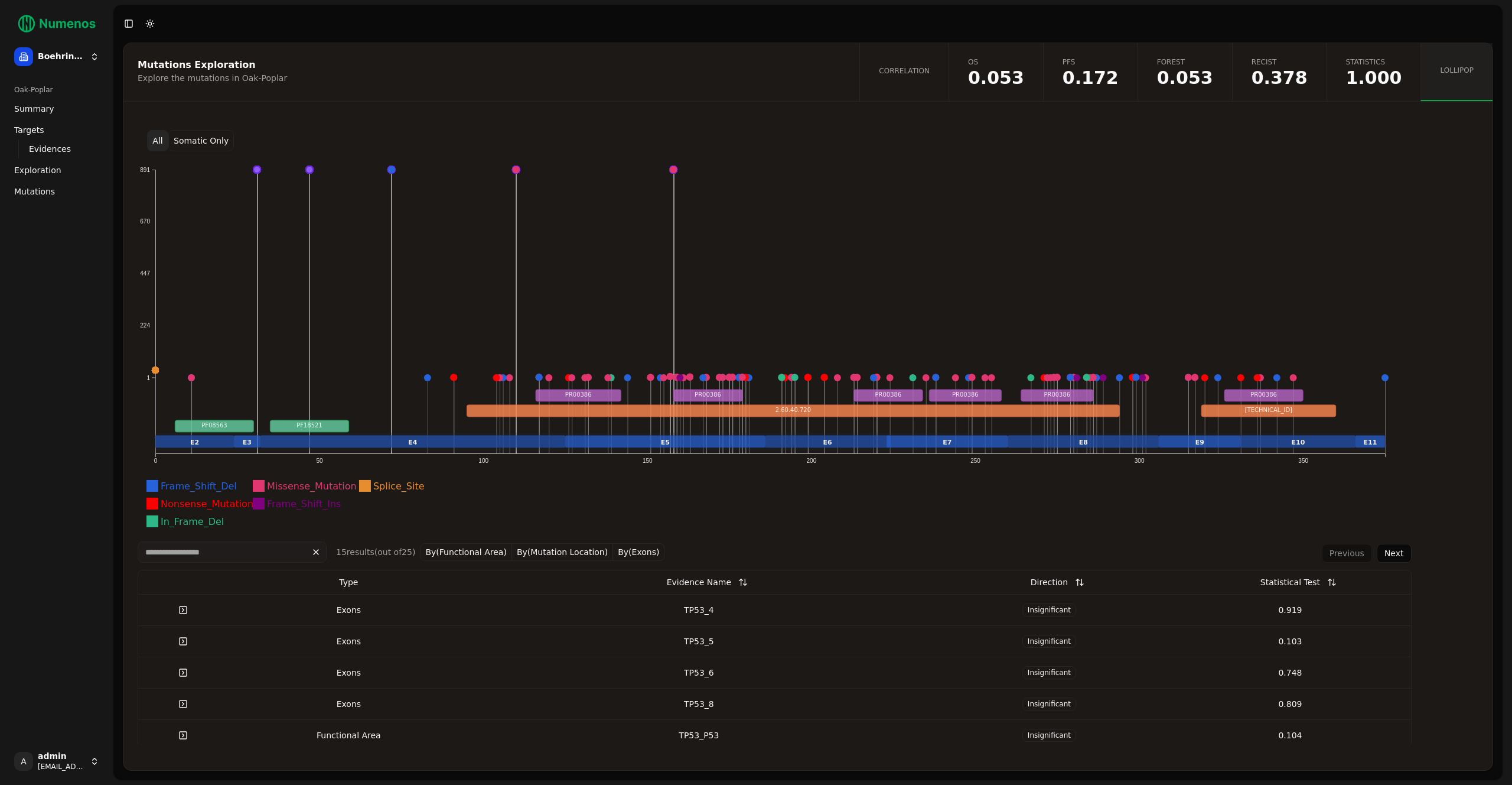
click at [183, 143] on button "Somatic Only" at bounding box center [200, 141] width 65 height 22
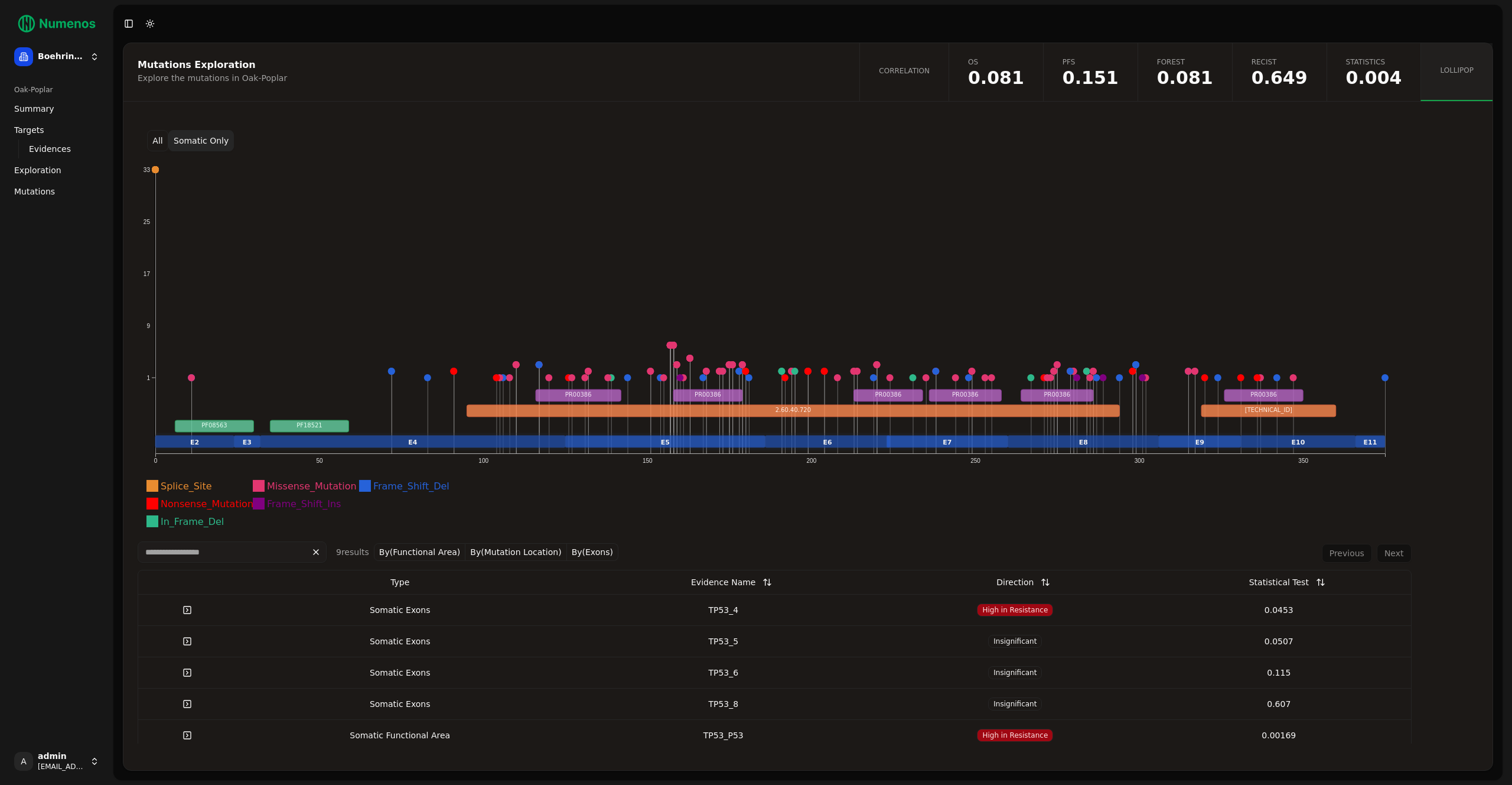
click at [243, 78] on div "Explore the mutations in Oak-Poplar" at bounding box center [489, 78] width 704 height 12
click at [160, 136] on button "All" at bounding box center [158, 141] width 22 height 22
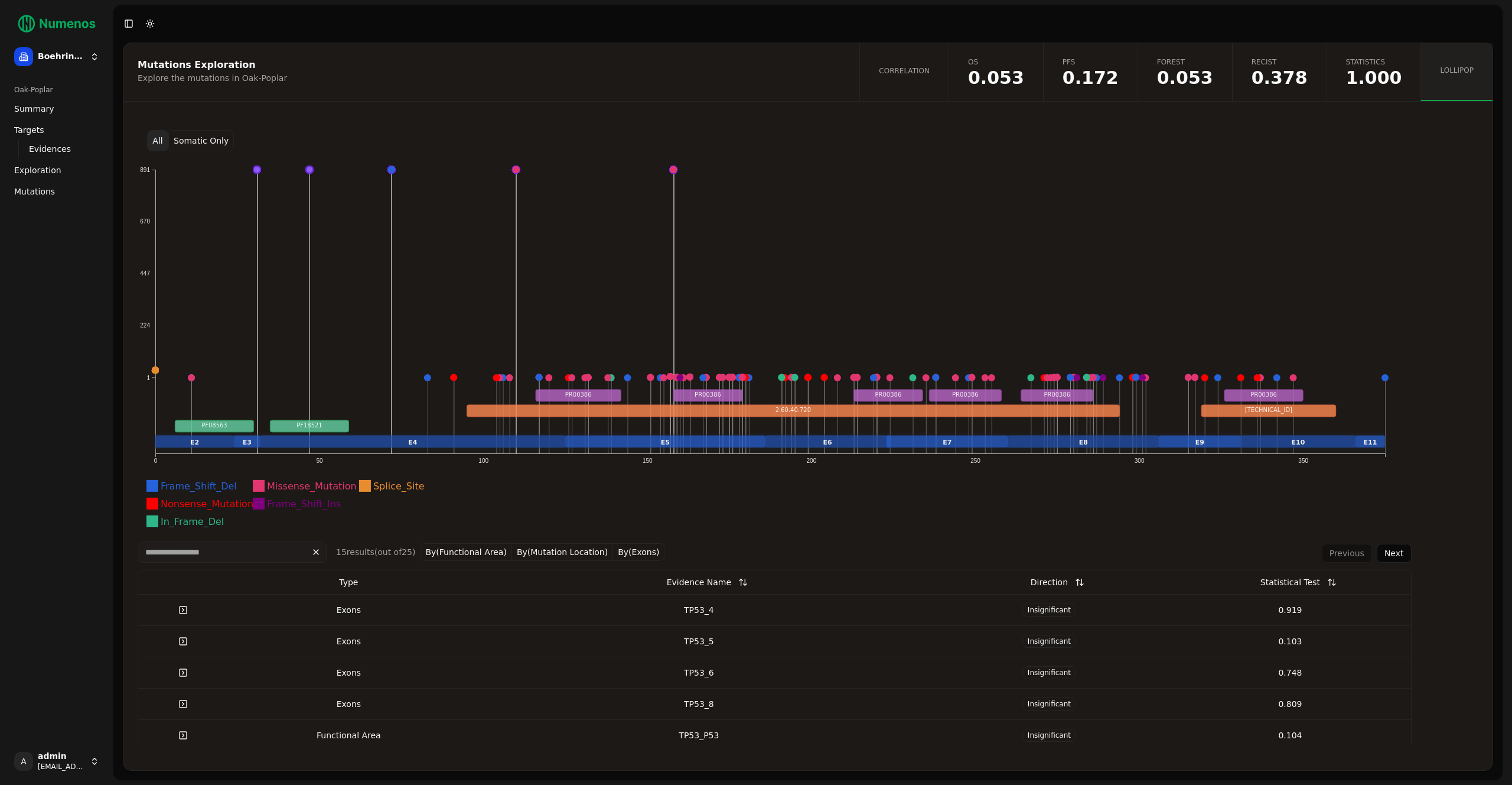
click at [203, 136] on button "Somatic Only" at bounding box center [200, 141] width 65 height 22
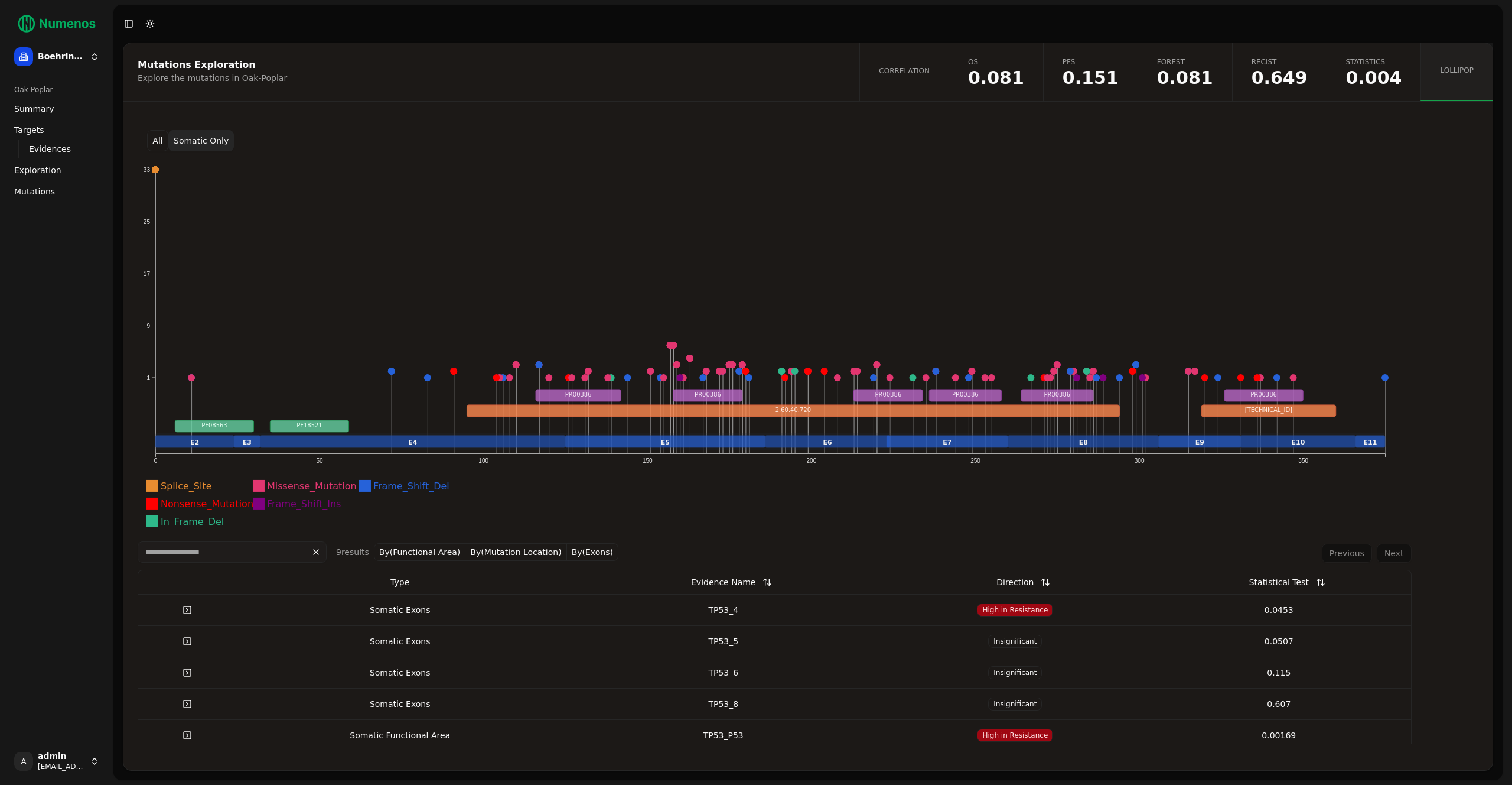
click at [38, 187] on span "Mutations" at bounding box center [34, 191] width 41 height 12
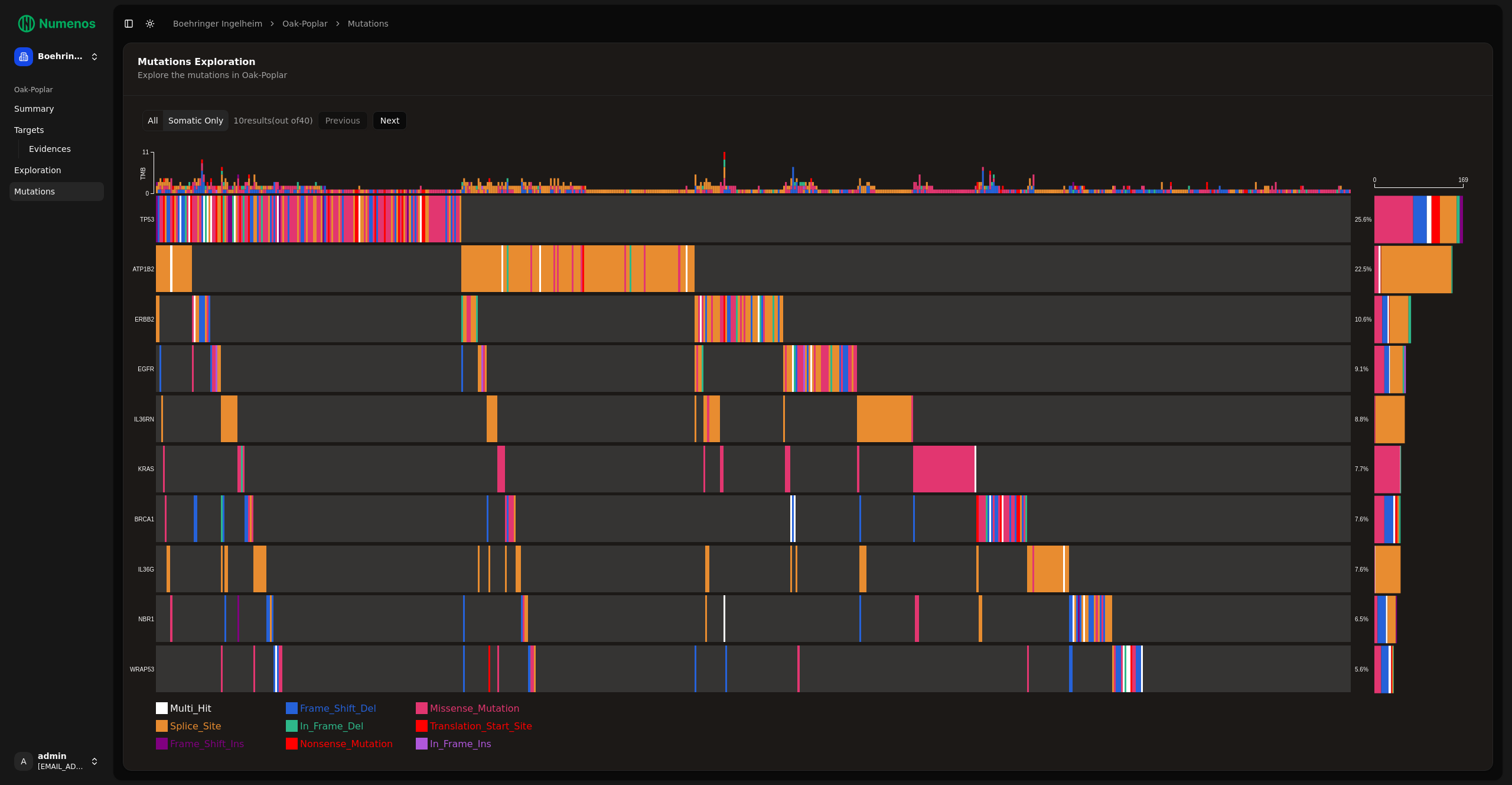
drag, startPoint x: 155, startPoint y: 119, endPoint x: 345, endPoint y: 119, distance: 190.0
click at [155, 119] on button "All" at bounding box center [153, 121] width 22 height 22
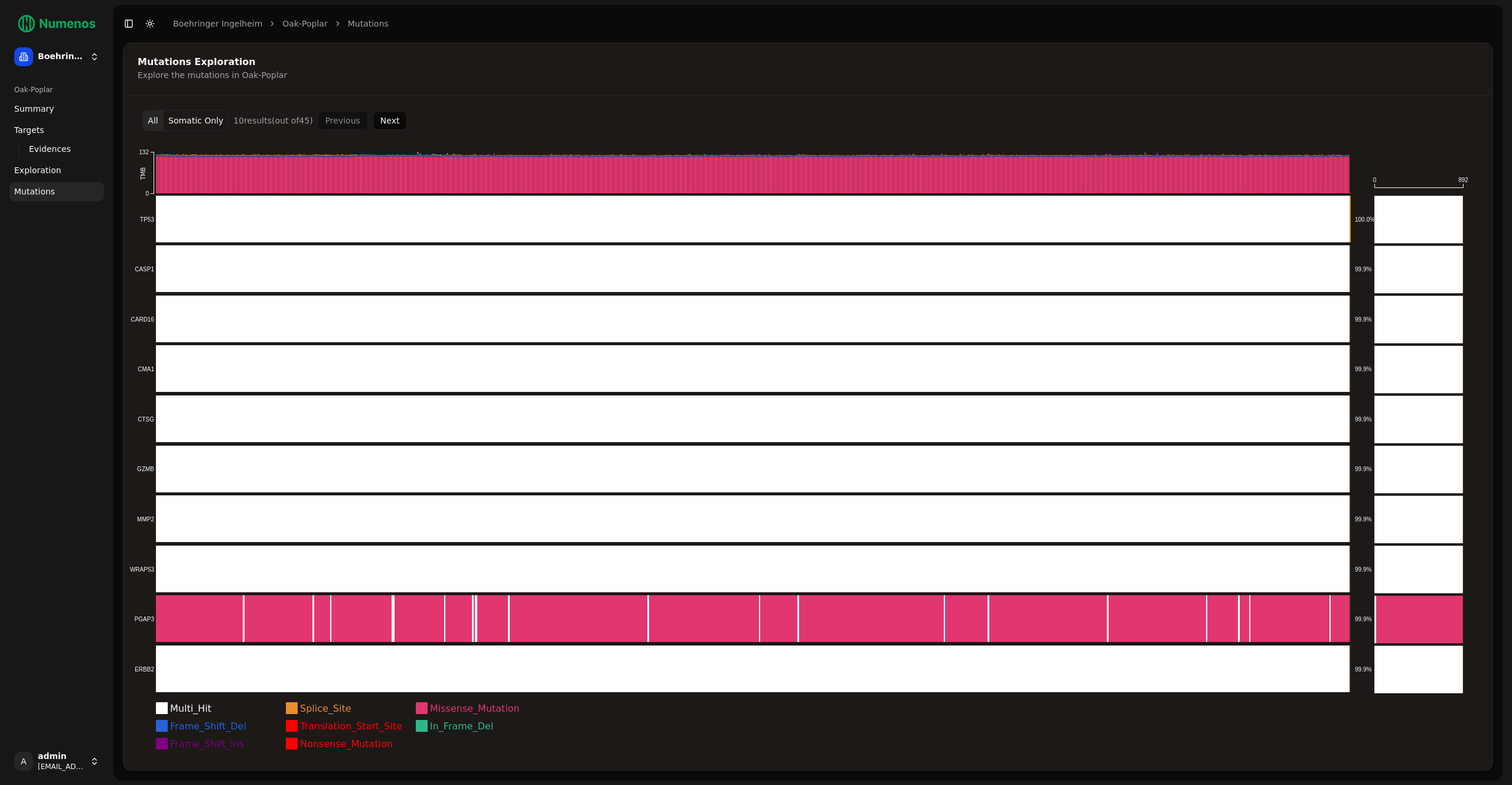
click at [377, 119] on button "Next" at bounding box center [389, 121] width 35 height 19
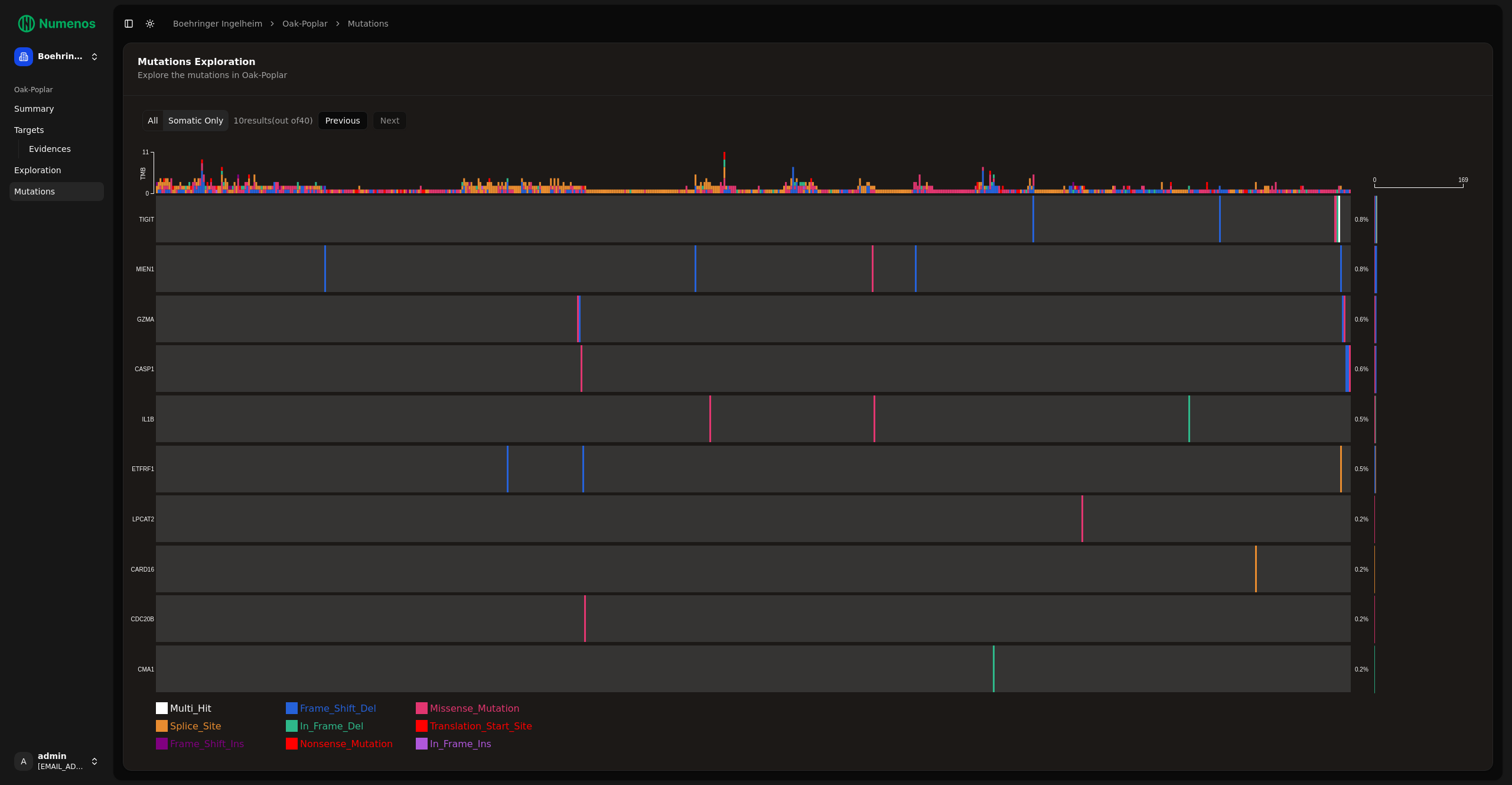
click at [161, 121] on button "All" at bounding box center [153, 121] width 22 height 22
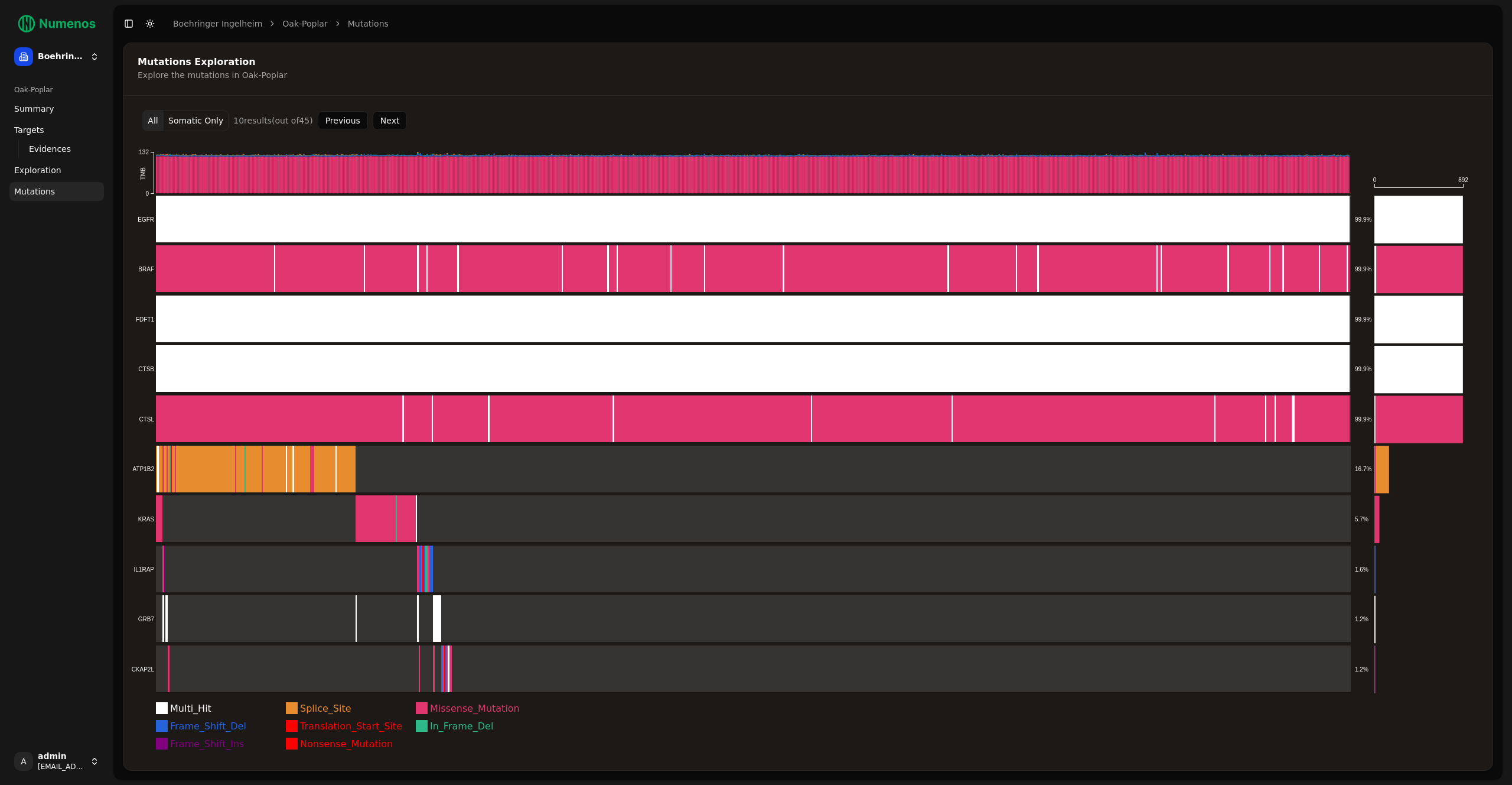
click at [343, 121] on button "Previous" at bounding box center [342, 121] width 50 height 19
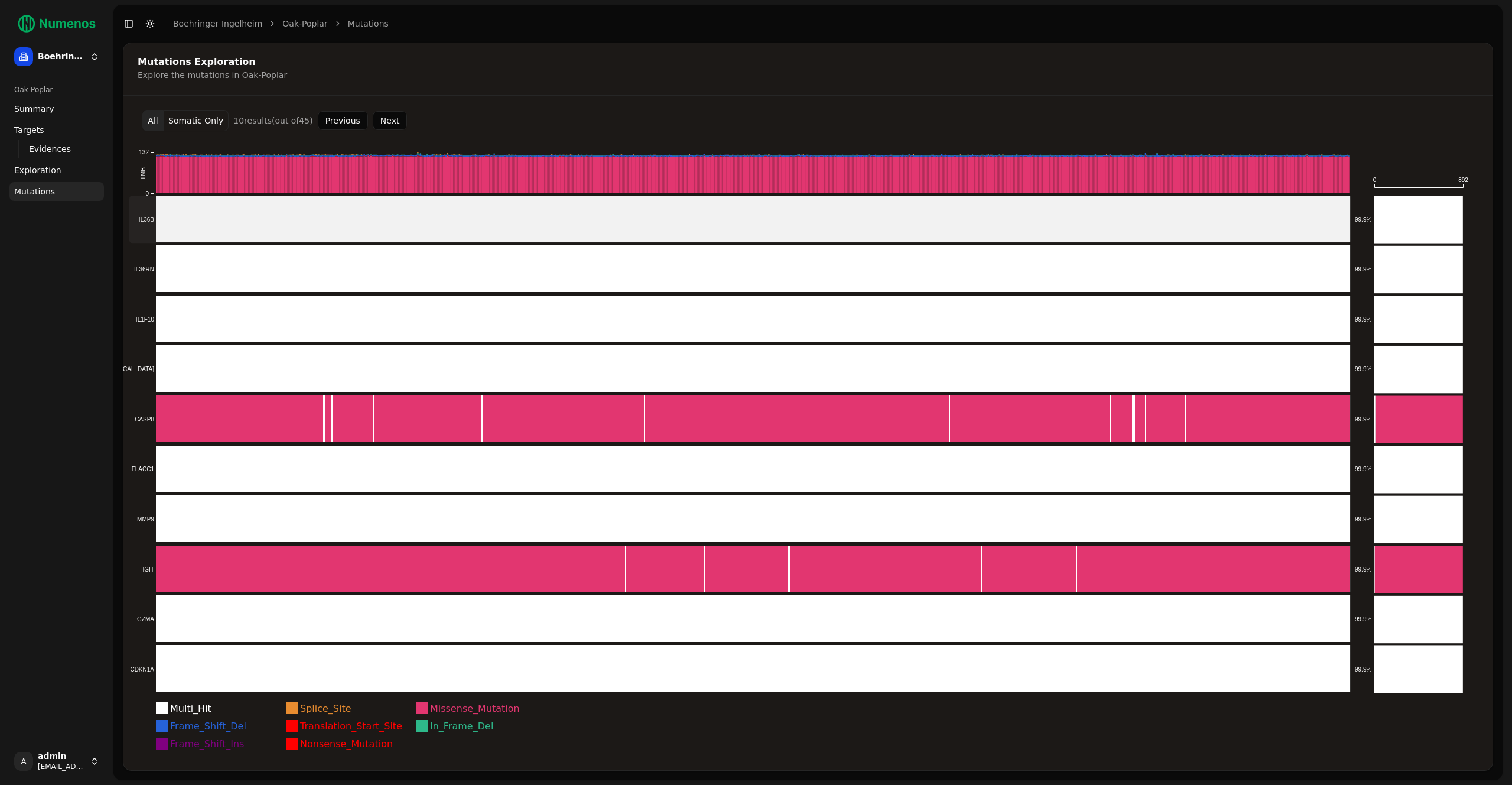
click at [206, 208] on rect at bounding box center [739, 220] width 1222 height 48
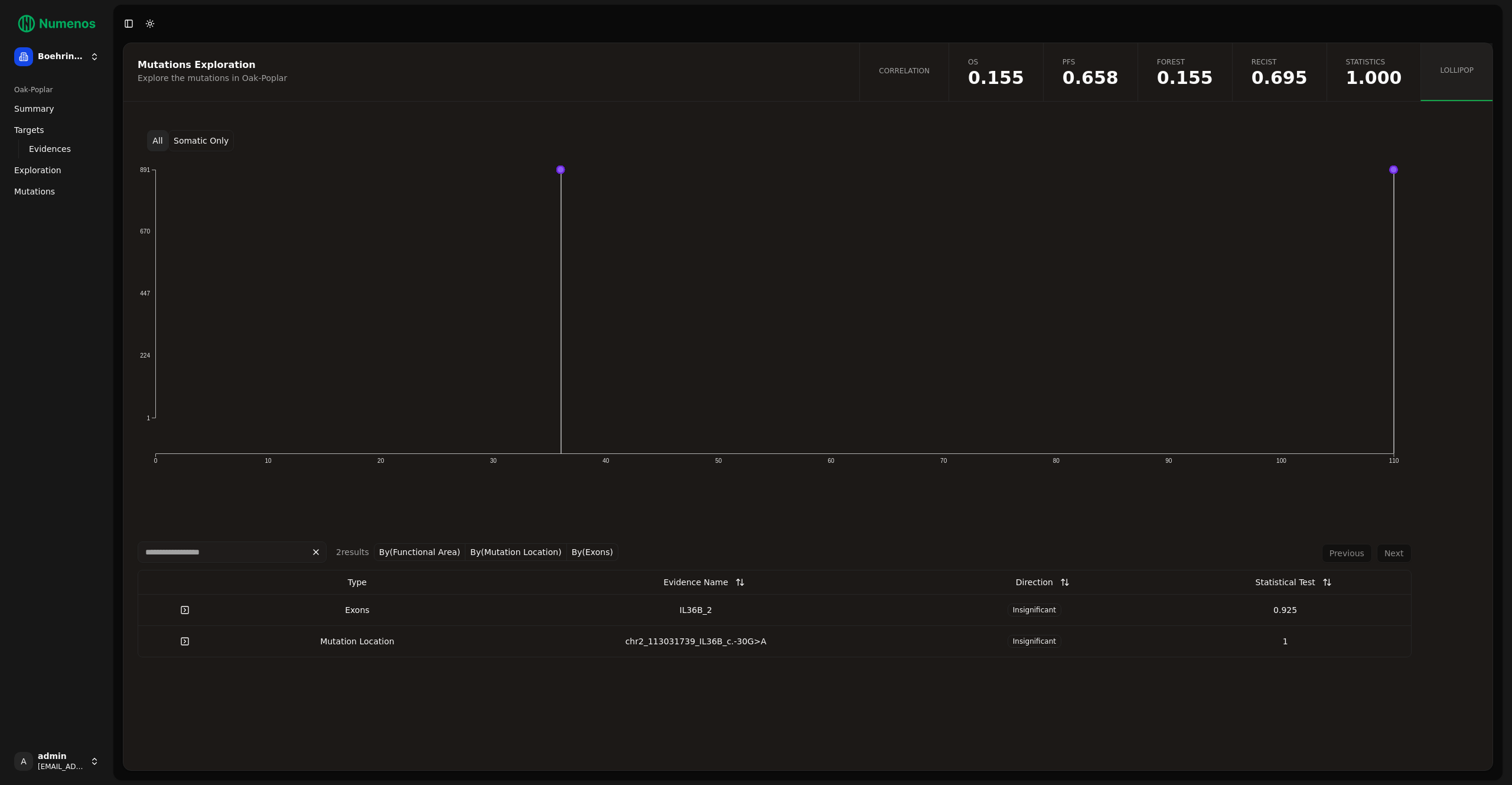
click at [203, 144] on button "Somatic Only" at bounding box center [200, 141] width 65 height 22
click at [918, 90] on link "Correlation" at bounding box center [904, 71] width 89 height 58
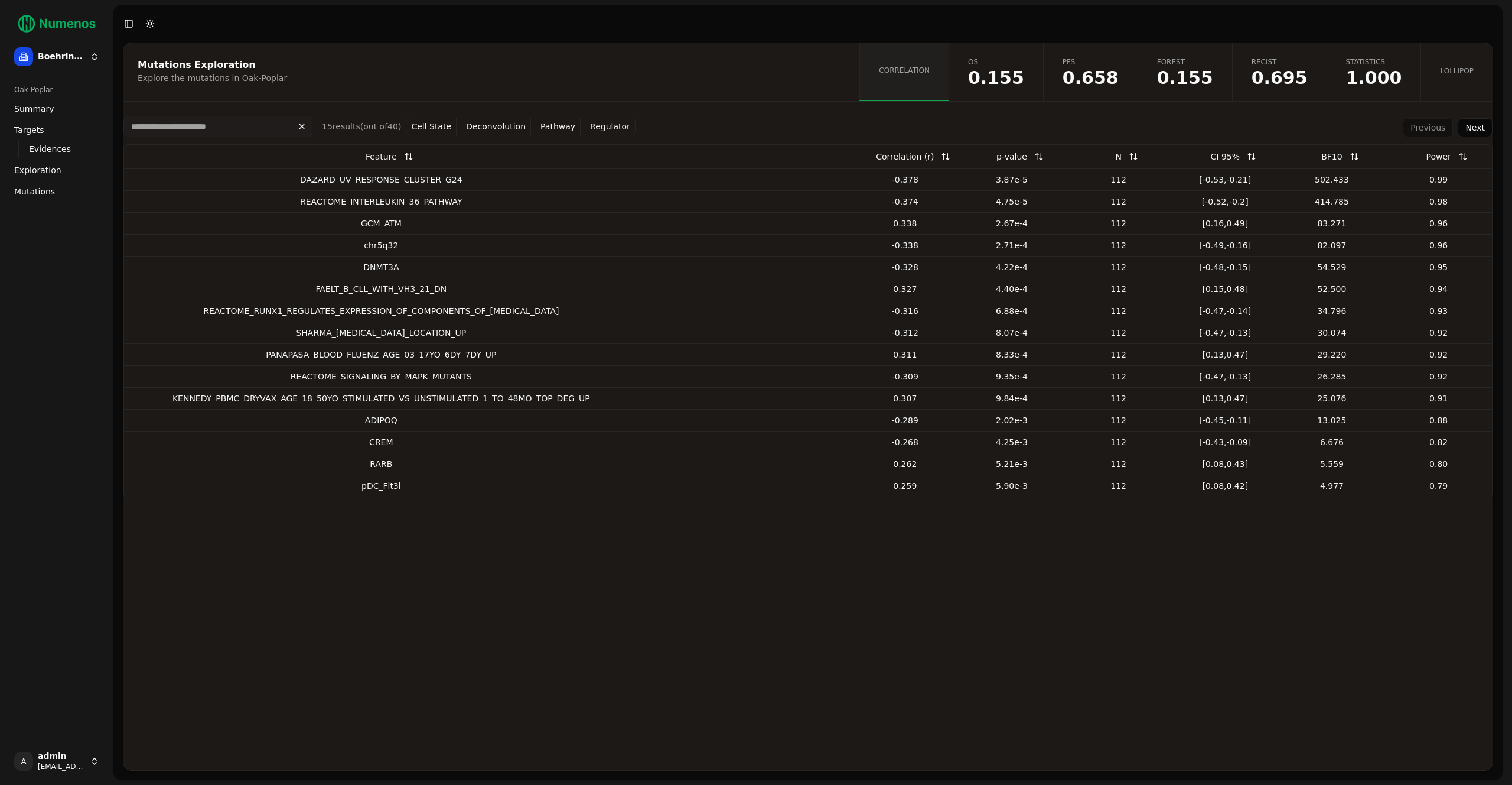
click at [432, 123] on button "Cell State" at bounding box center [432, 126] width 51 height 18
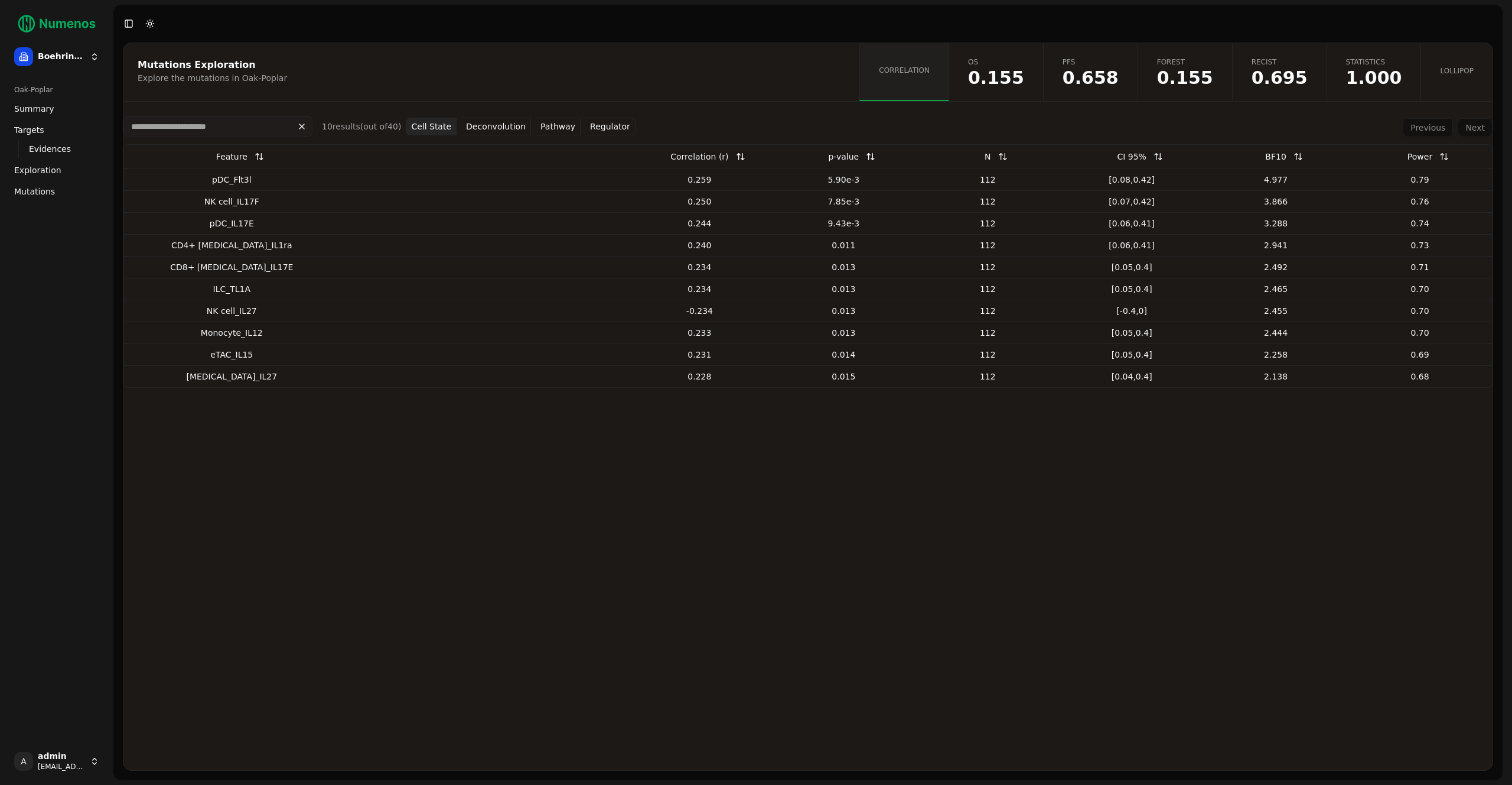
click at [432, 123] on button "Cell State" at bounding box center [432, 126] width 51 height 18
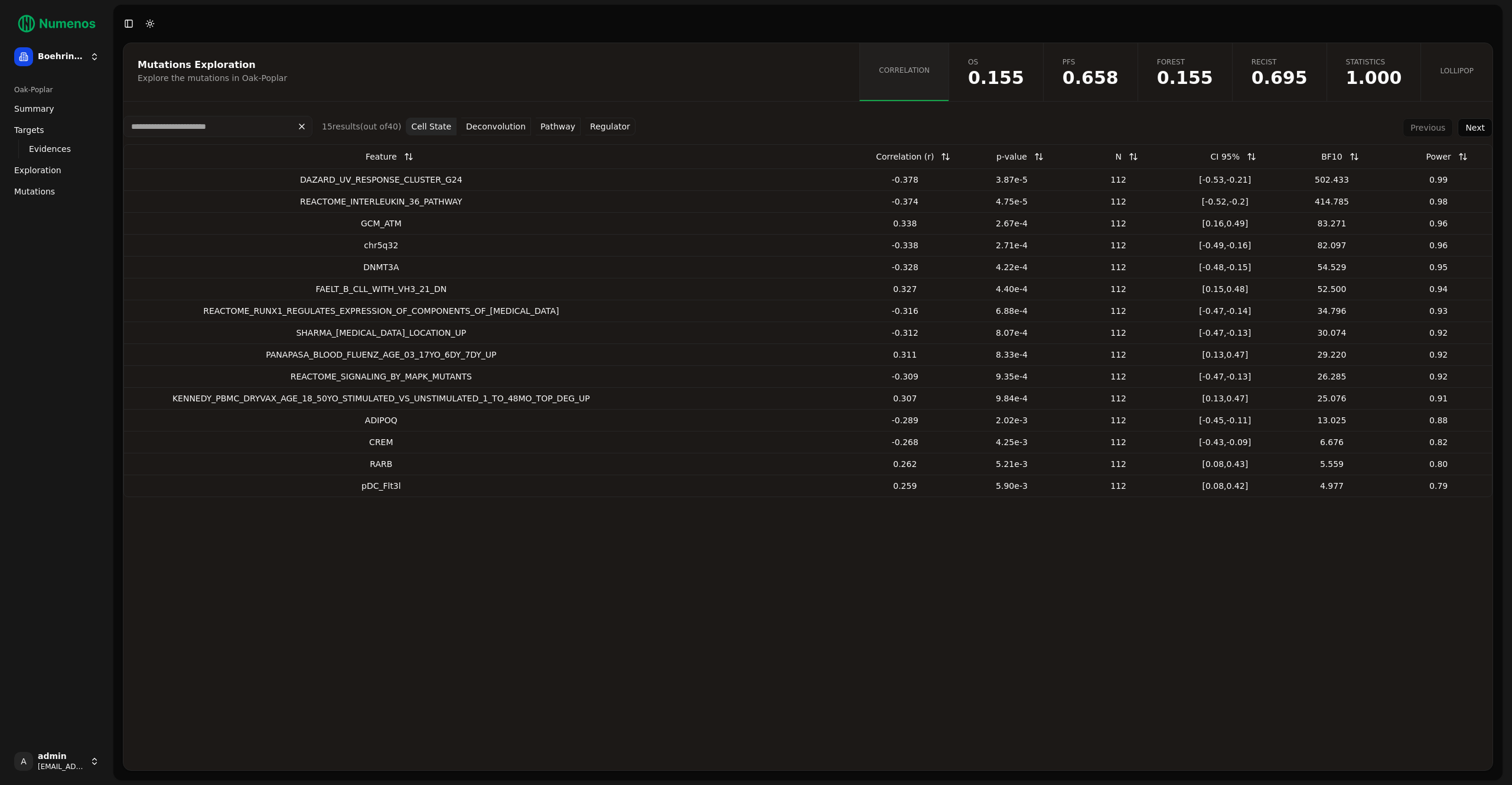
click at [491, 129] on button "Deconvolution" at bounding box center [496, 126] width 70 height 18
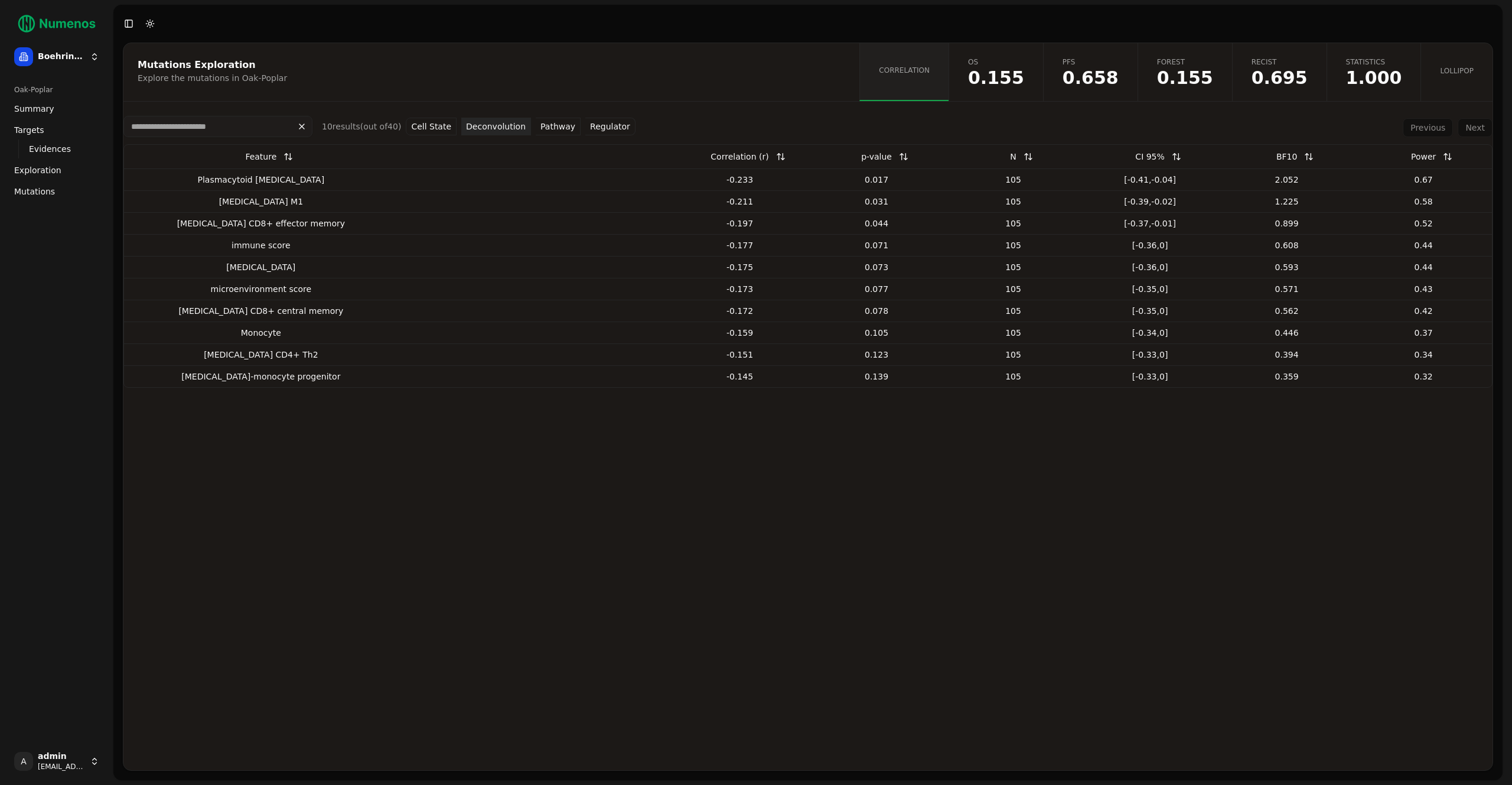
click at [434, 129] on button "Cell State" at bounding box center [432, 126] width 51 height 18
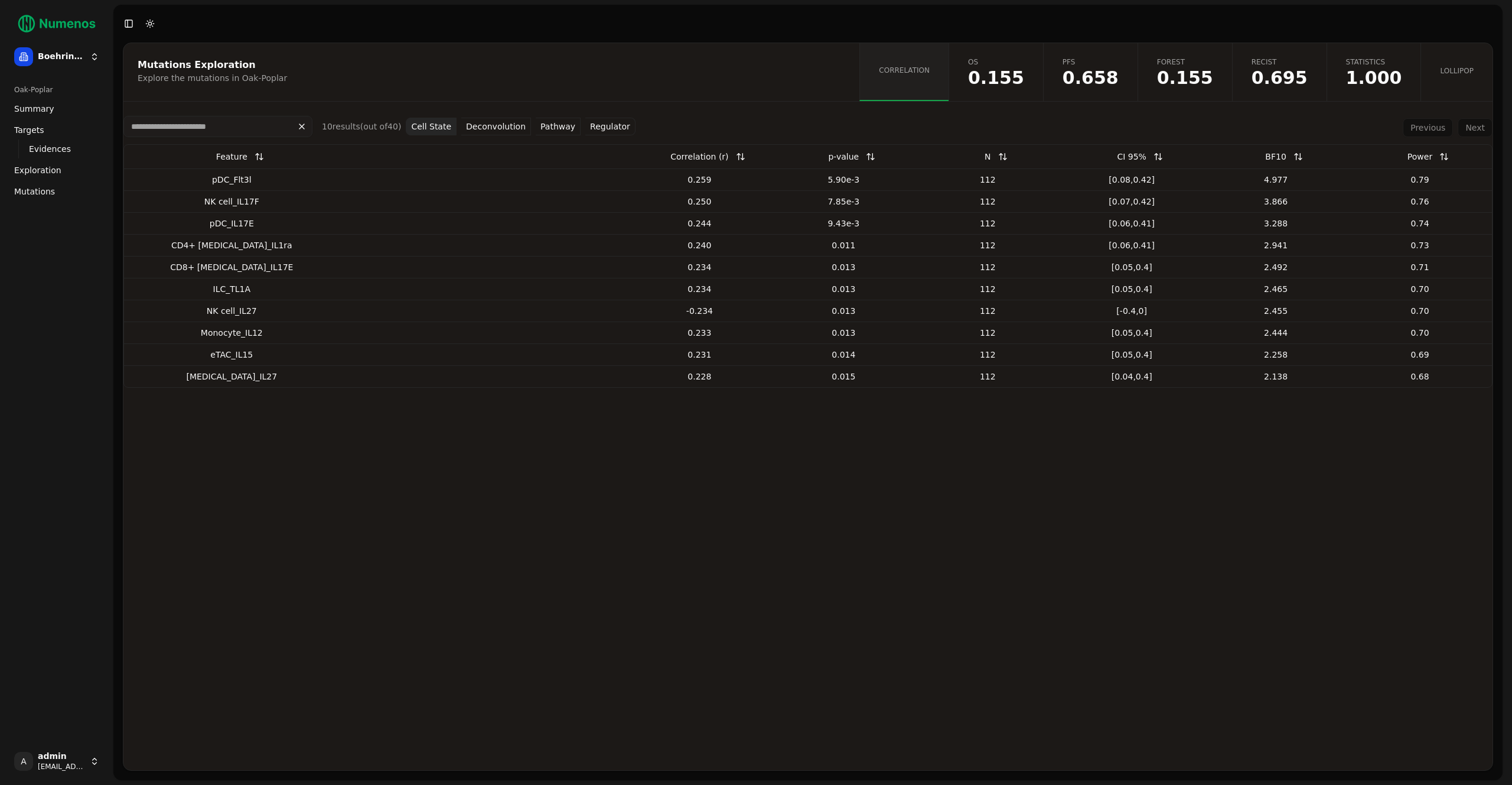
click at [544, 124] on button "Pathway" at bounding box center [558, 126] width 45 height 18
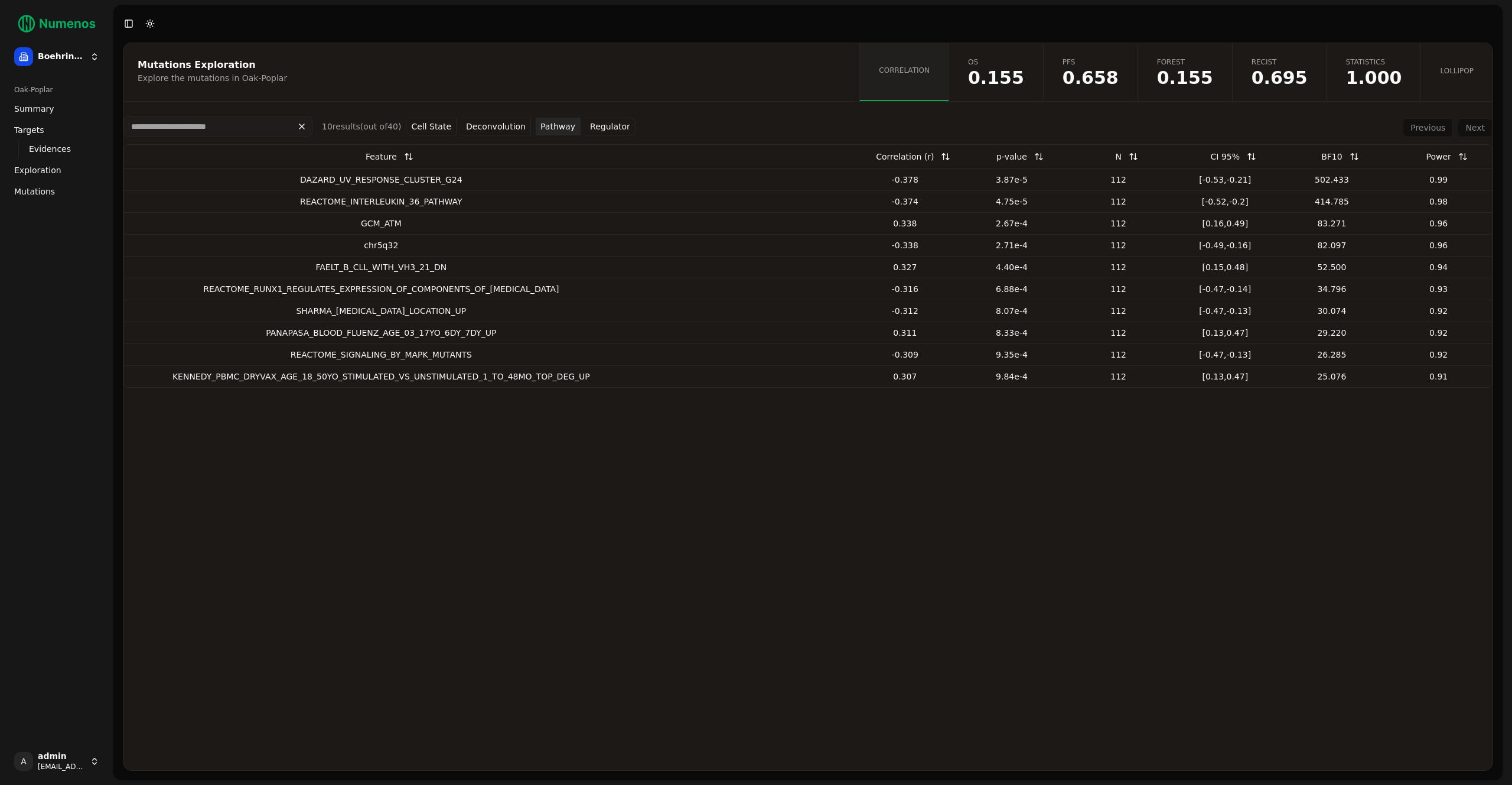
click at [586, 128] on button "Regulator" at bounding box center [610, 126] width 50 height 18
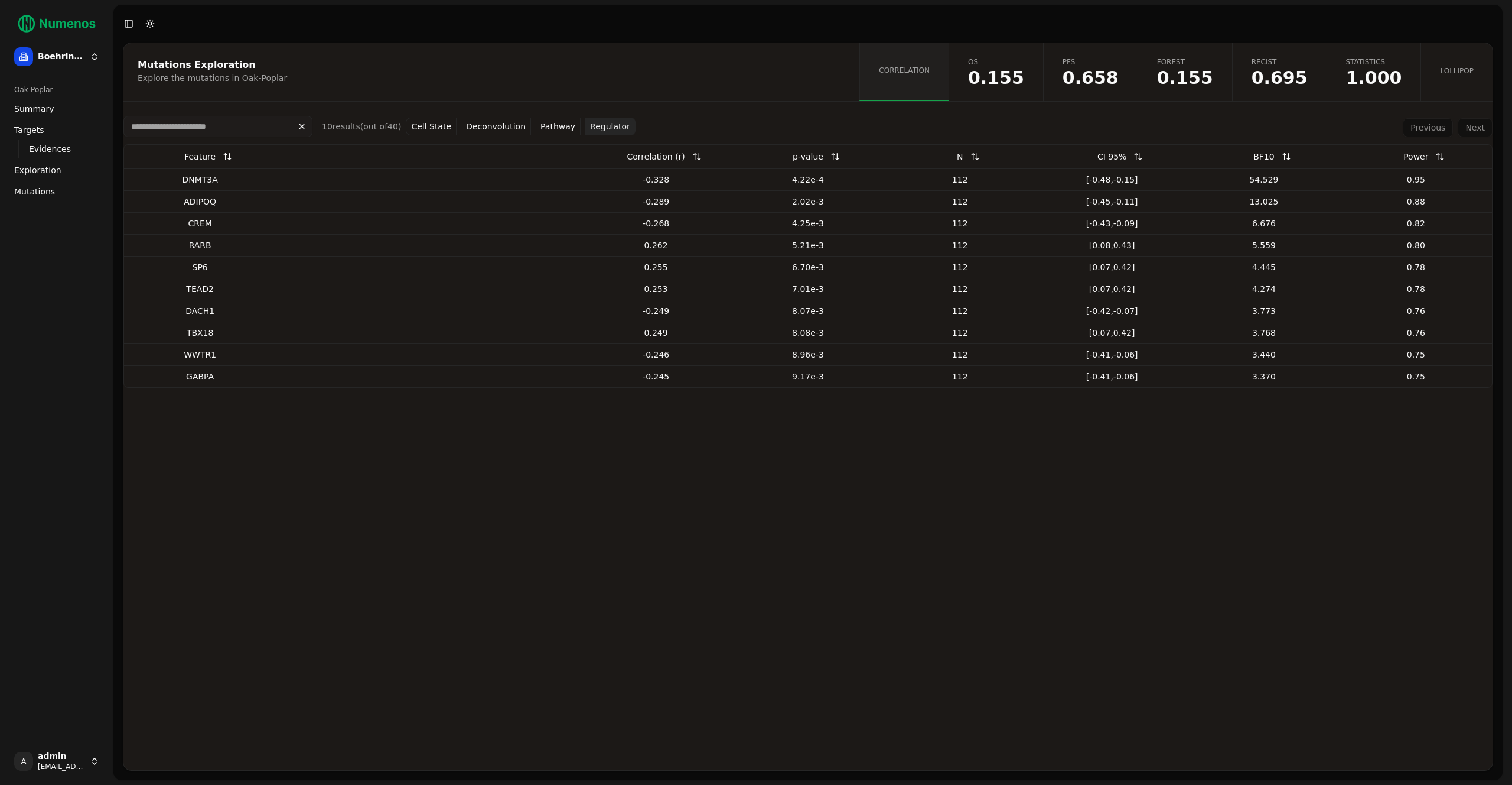
click at [482, 125] on button "Deconvolution" at bounding box center [496, 126] width 70 height 18
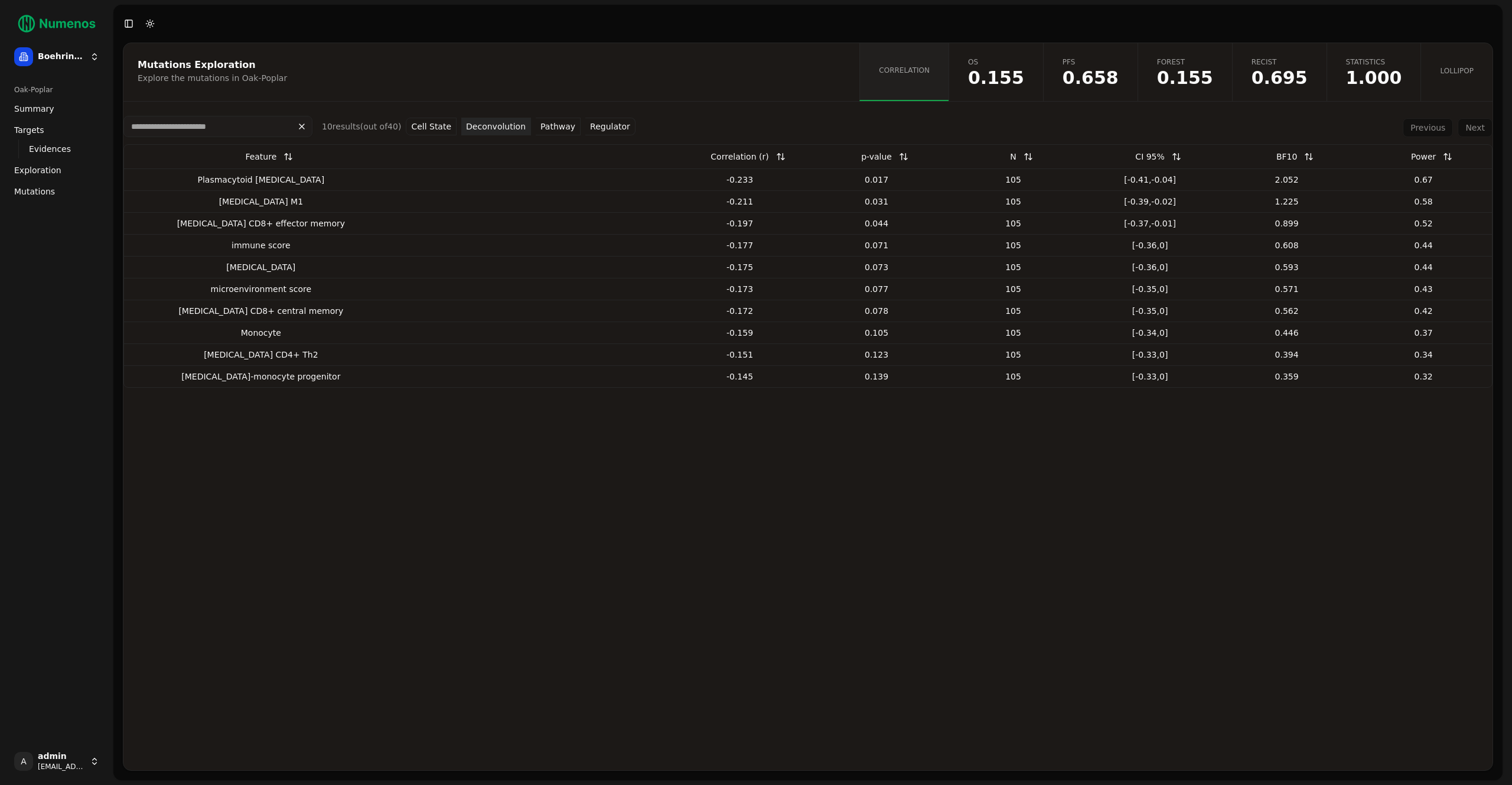
click at [388, 130] on span "(out of 40 )" at bounding box center [381, 126] width 41 height 9
click at [426, 124] on button "Cell State" at bounding box center [432, 126] width 51 height 18
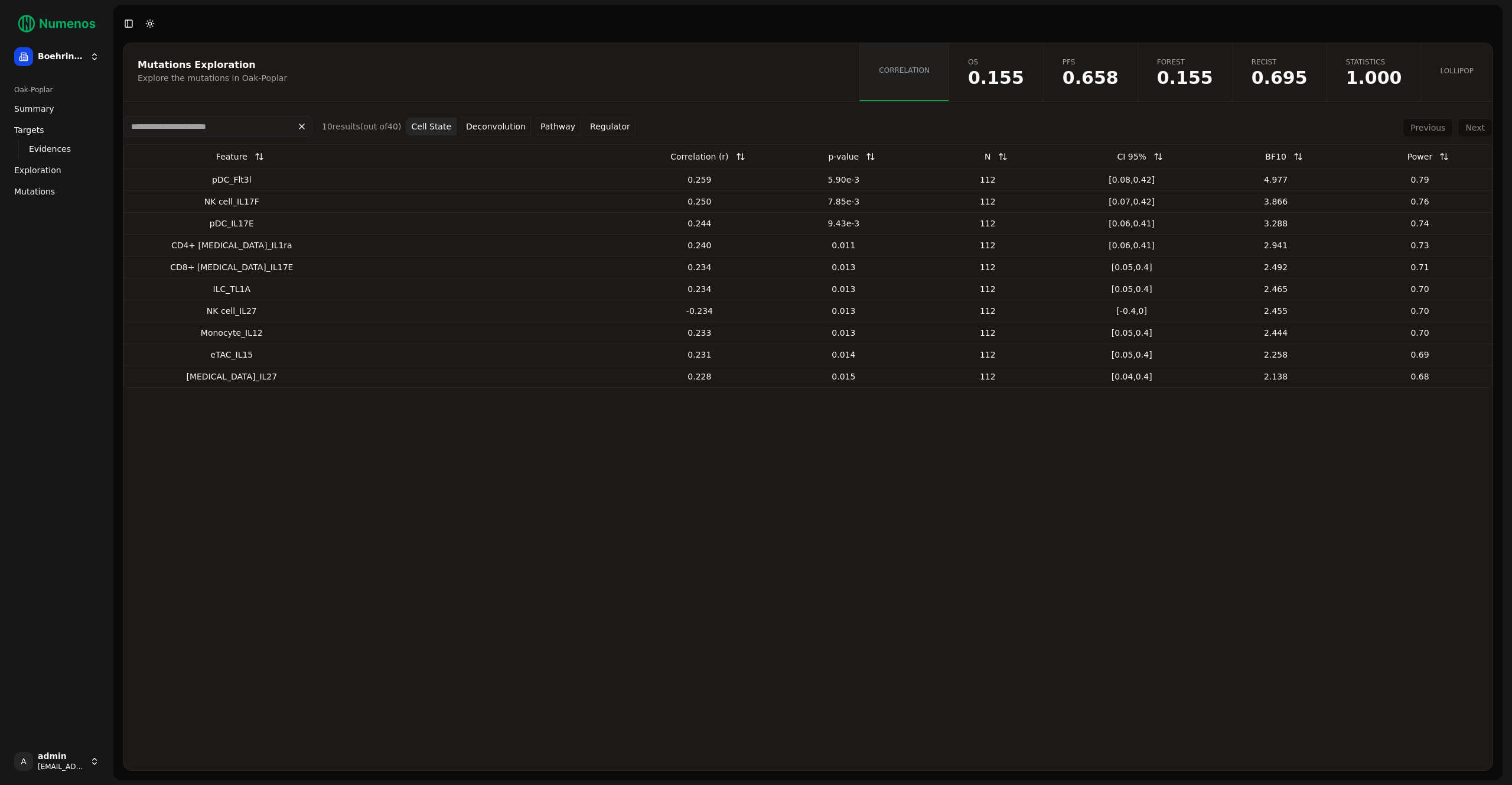
click at [58, 167] on link "Exploration" at bounding box center [56, 170] width 94 height 19
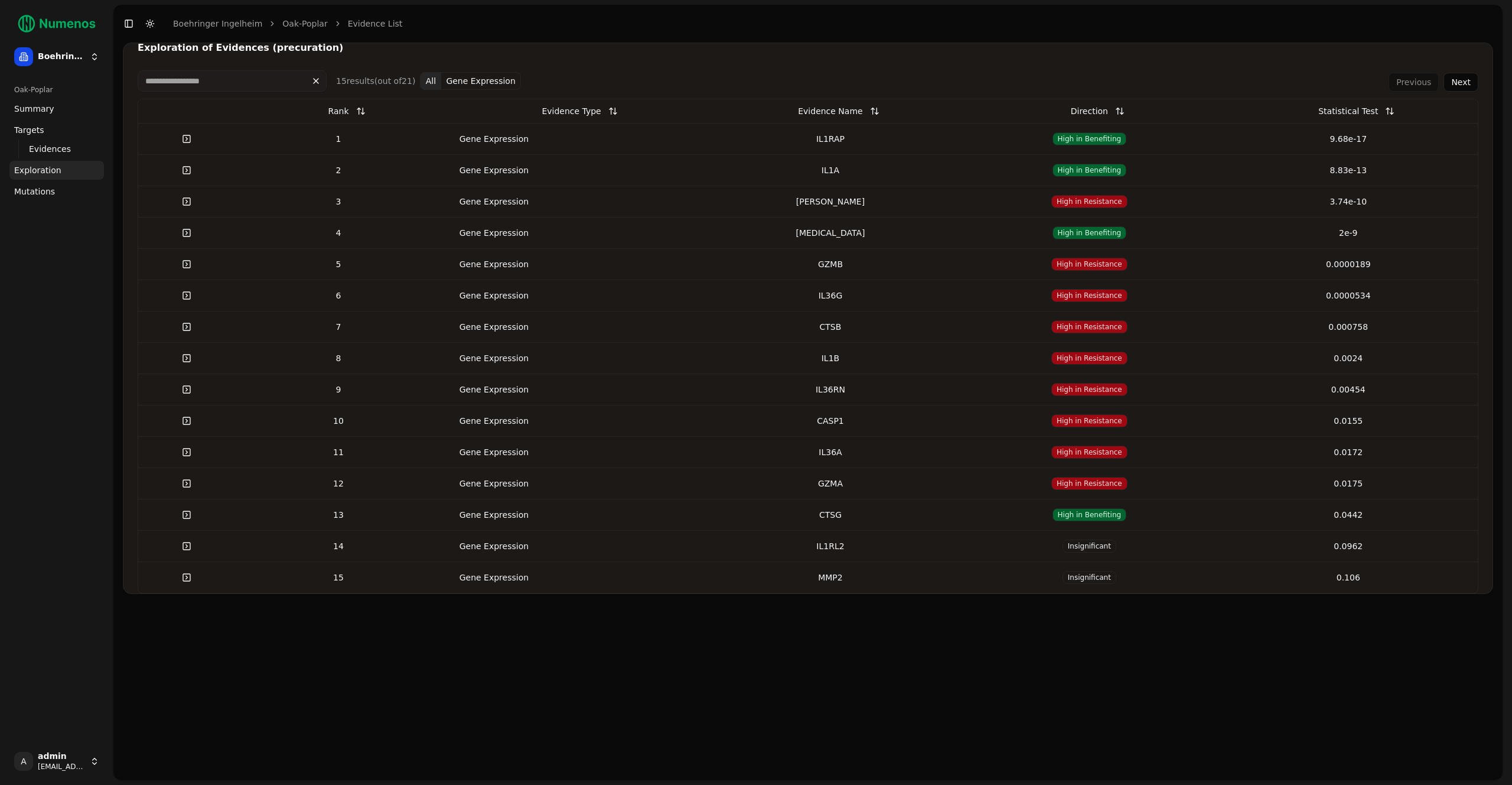
click at [405, 140] on div "1" at bounding box center [339, 138] width 198 height 12
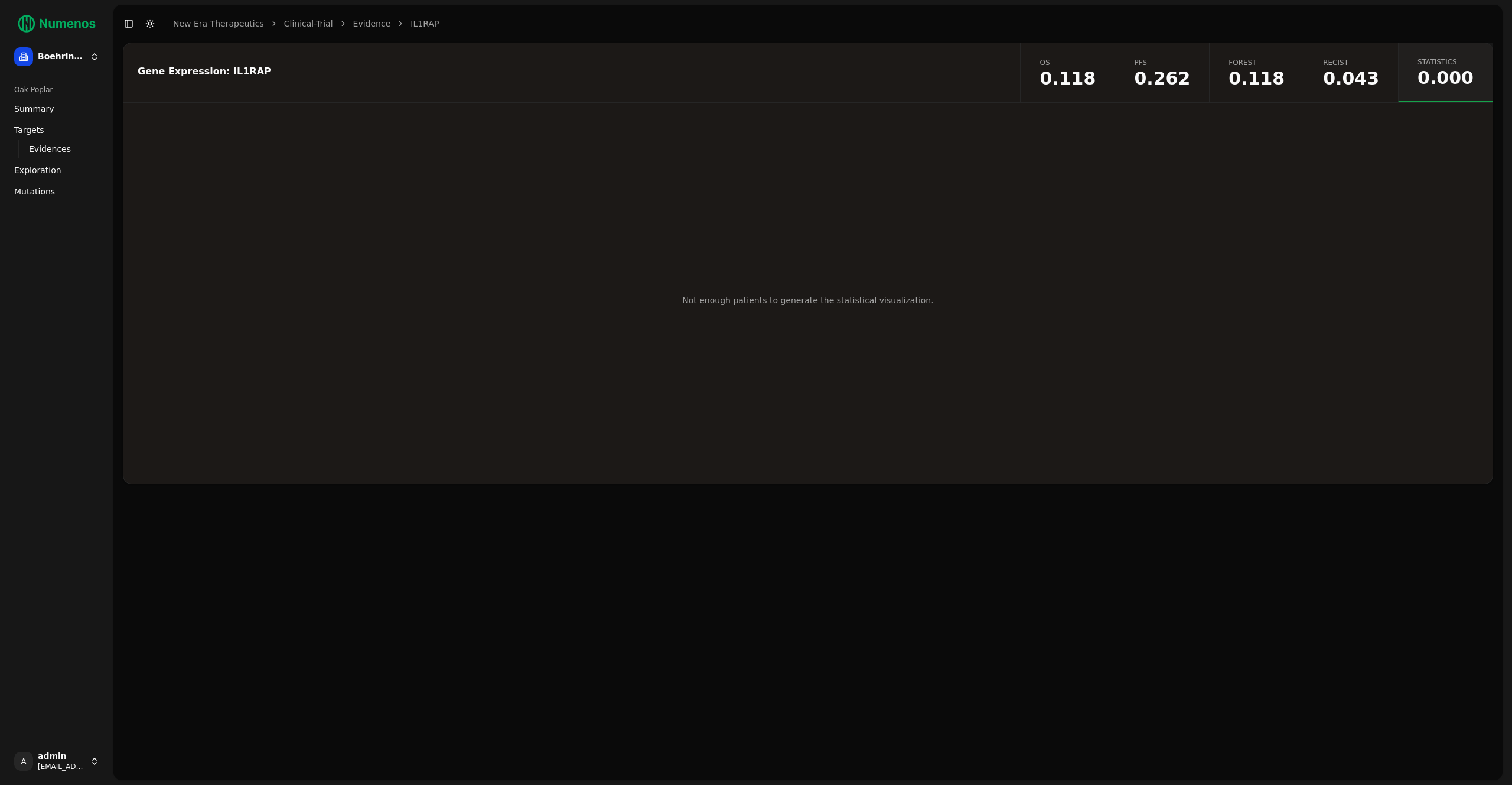
click at [1364, 81] on span "0.043" at bounding box center [1351, 78] width 56 height 18
click at [931, 116] on div "Gene Expression: IL1RAP OS 0.118 PFS 0.262 Forest 0.118 Recist 0.043 Statistics…" at bounding box center [808, 263] width 1371 height 442
click at [926, 124] on button "Response Recist Vs Evidence By Treatment" at bounding box center [910, 128] width 188 height 22
click at [690, 131] on button "Response Recist Bin Vs Evidence By Treatment" at bounding box center [714, 128] width 204 height 22
click at [1096, 77] on span "0.118" at bounding box center [1067, 78] width 56 height 18
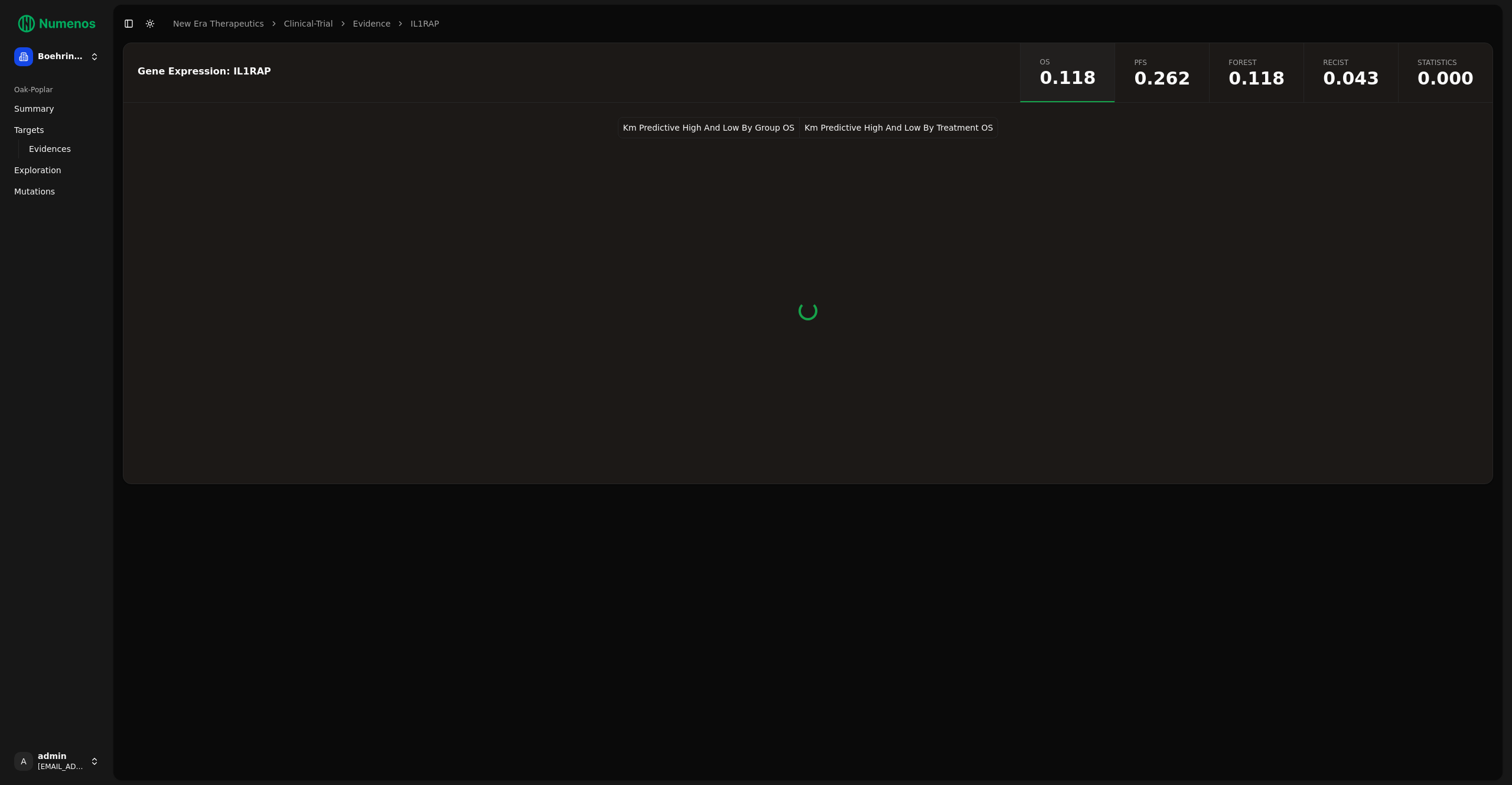
click at [1206, 90] on link "PFS 0.262" at bounding box center [1162, 72] width 94 height 59
click at [65, 151] on span "Evidences" at bounding box center [50, 148] width 42 height 12
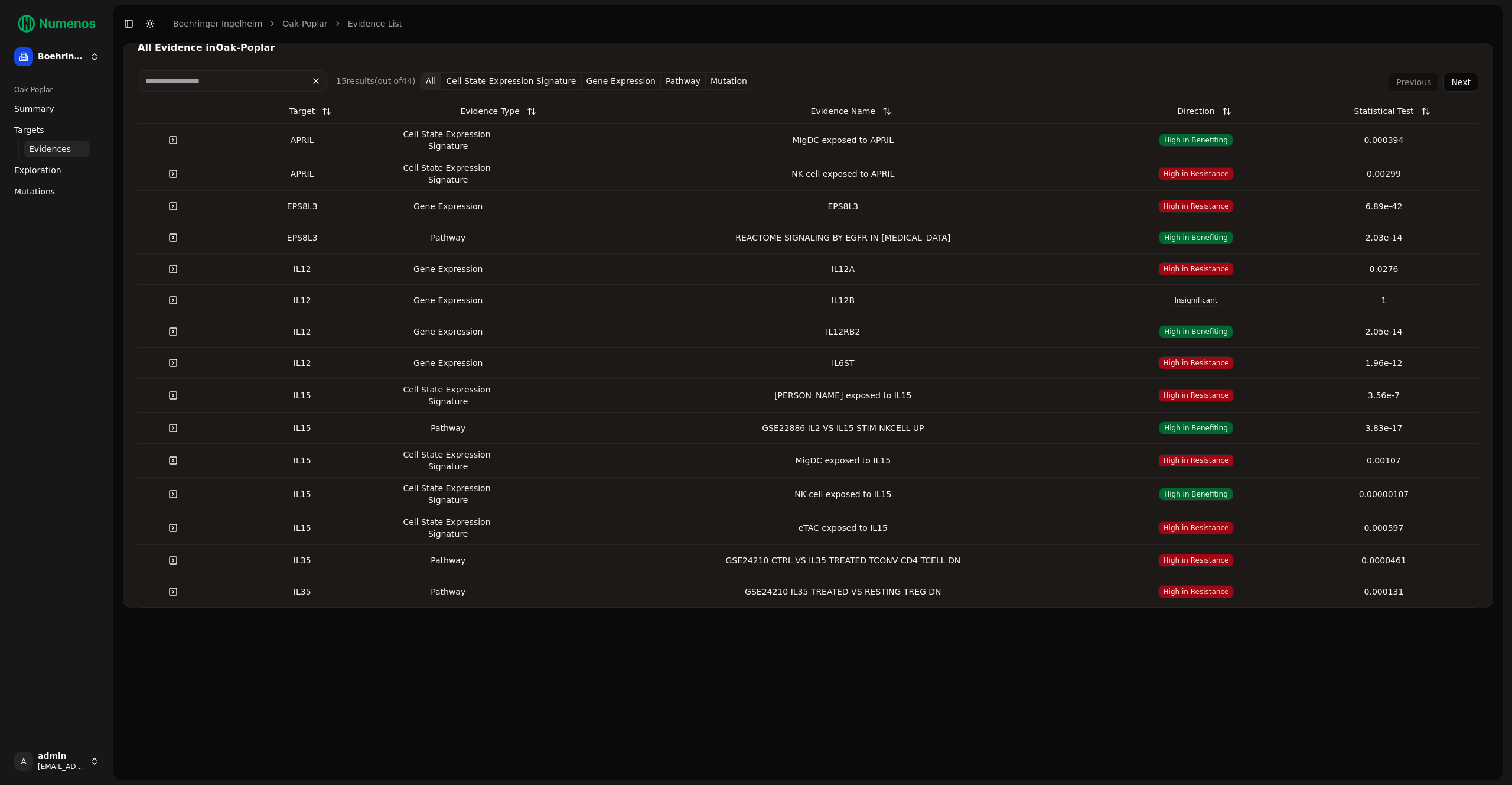
click at [392, 142] on div "APRIL" at bounding box center [303, 140] width 178 height 12
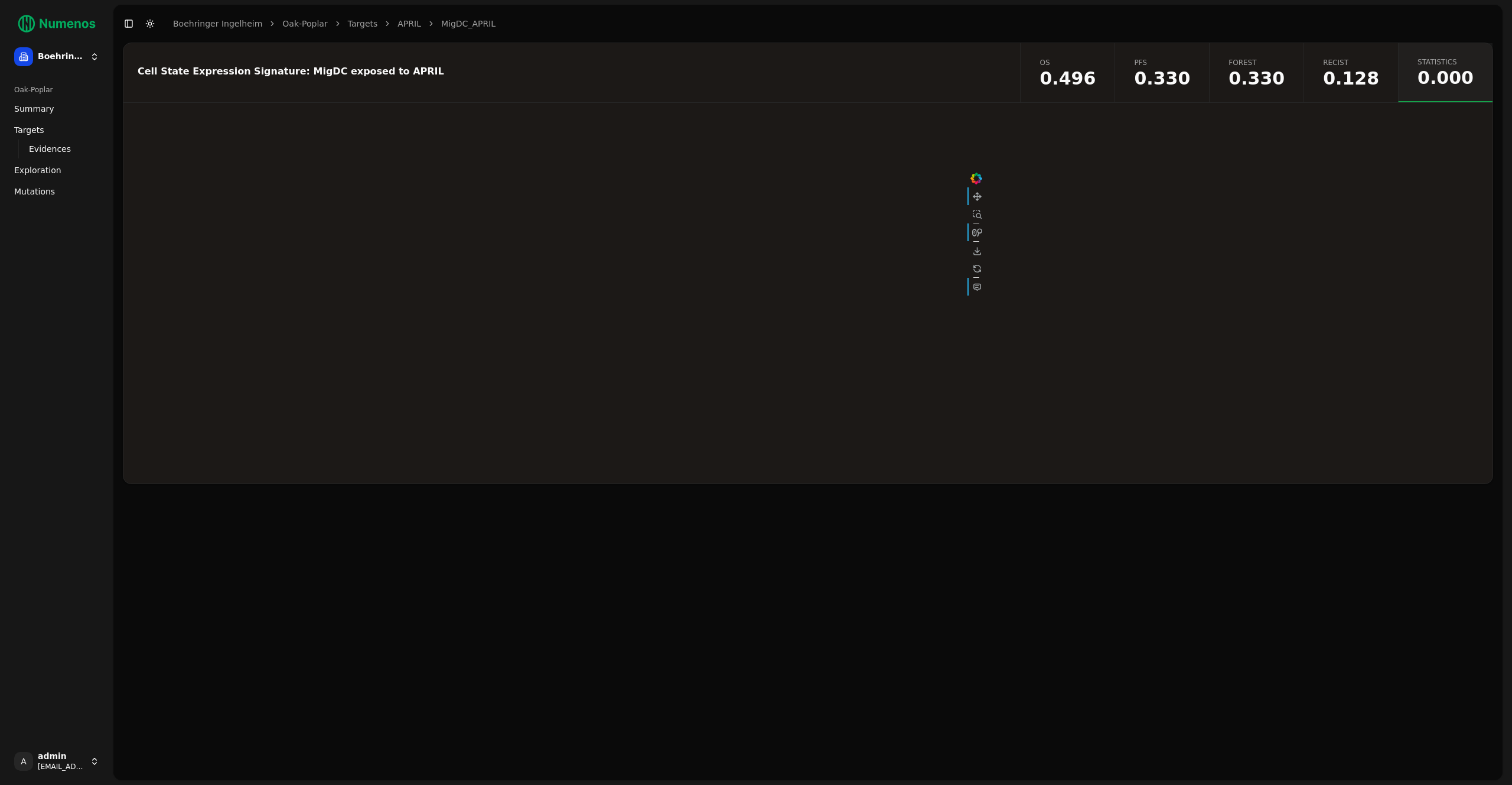
click at [1096, 72] on span "0.496" at bounding box center [1067, 78] width 56 height 18
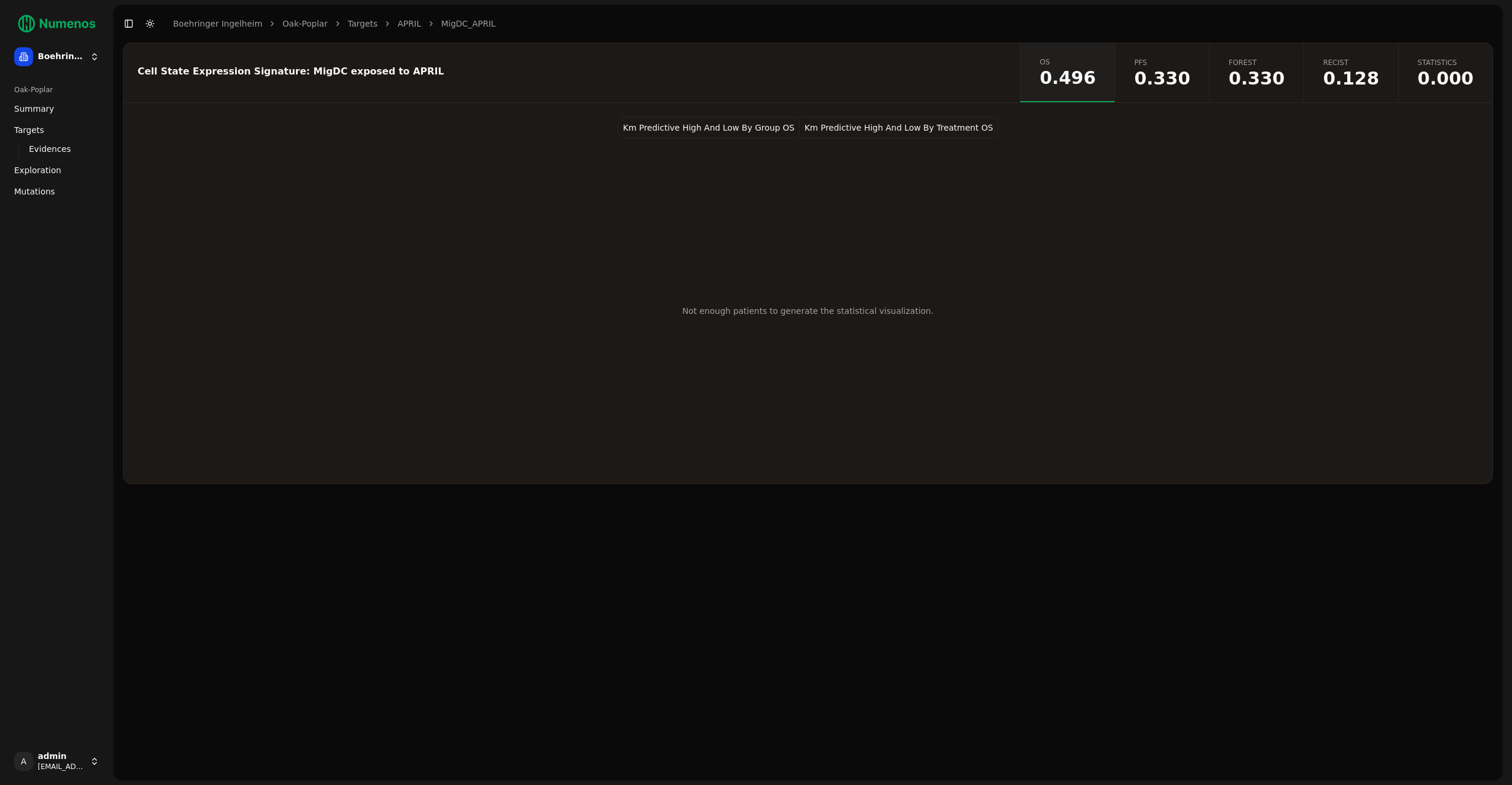
click at [1190, 61] on span "PFS" at bounding box center [1162, 62] width 56 height 9
click at [1266, 78] on span "0.330" at bounding box center [1256, 78] width 56 height 18
click at [1348, 78] on span "0.128" at bounding box center [1351, 78] width 56 height 18
click at [850, 265] on div "Not enough patients to generate the statistical visualization." at bounding box center [808, 300] width 280 height 366
click at [1423, 75] on span "0.000" at bounding box center [1445, 78] width 56 height 18
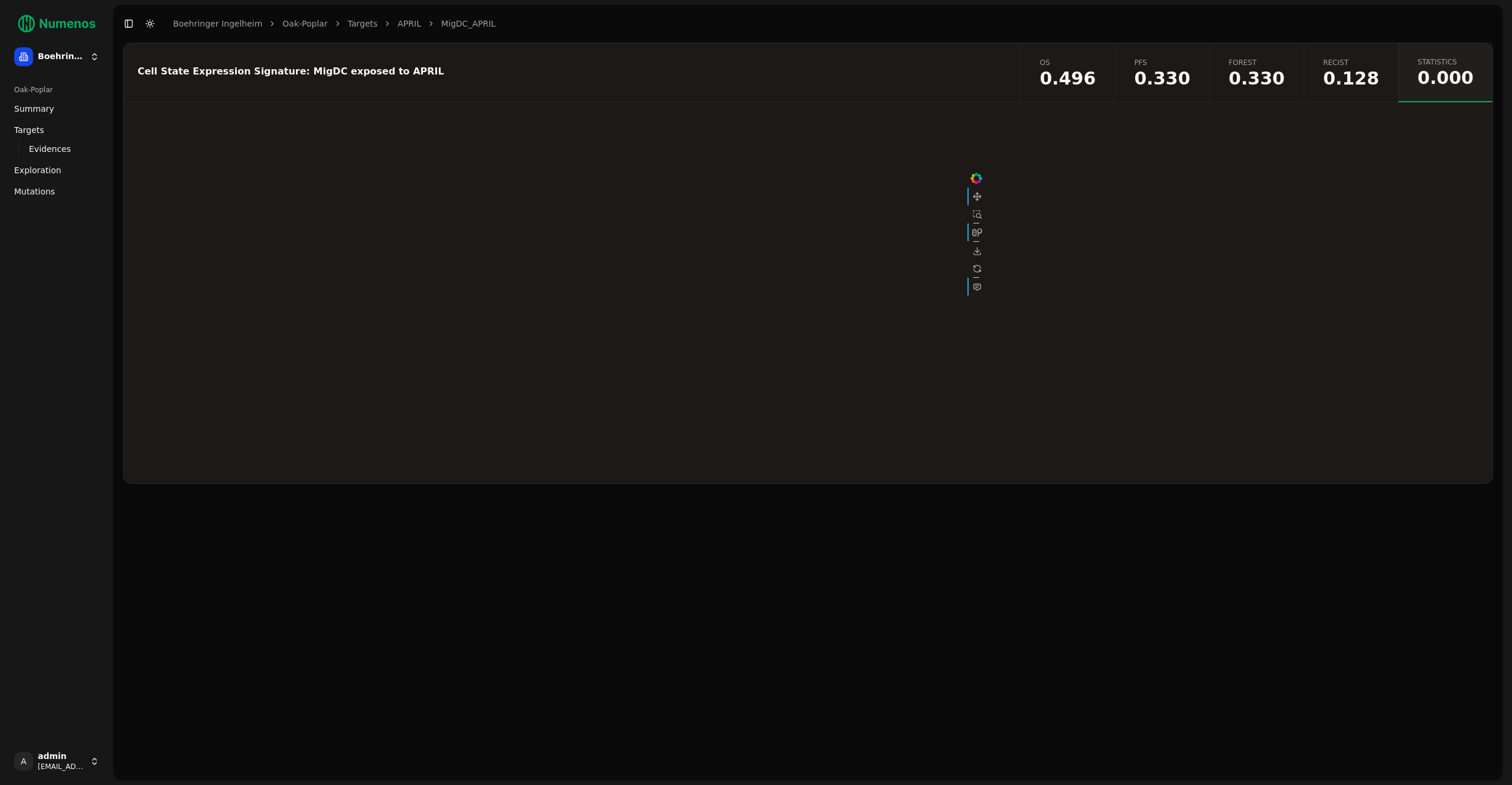
click at [62, 171] on link "Exploration" at bounding box center [56, 170] width 94 height 19
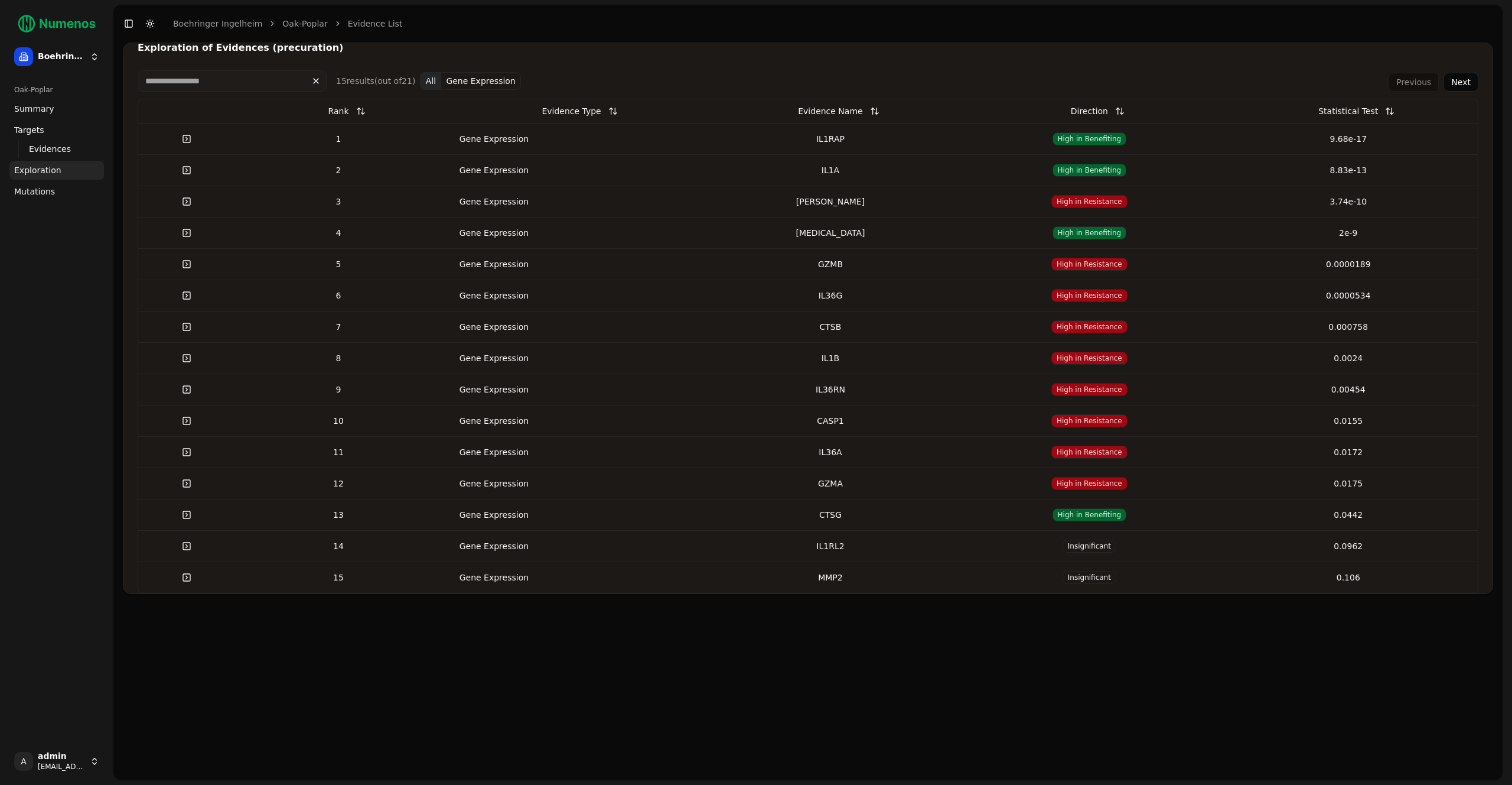
click at [616, 204] on td "Gene Expression" at bounding box center [571, 201] width 259 height 31
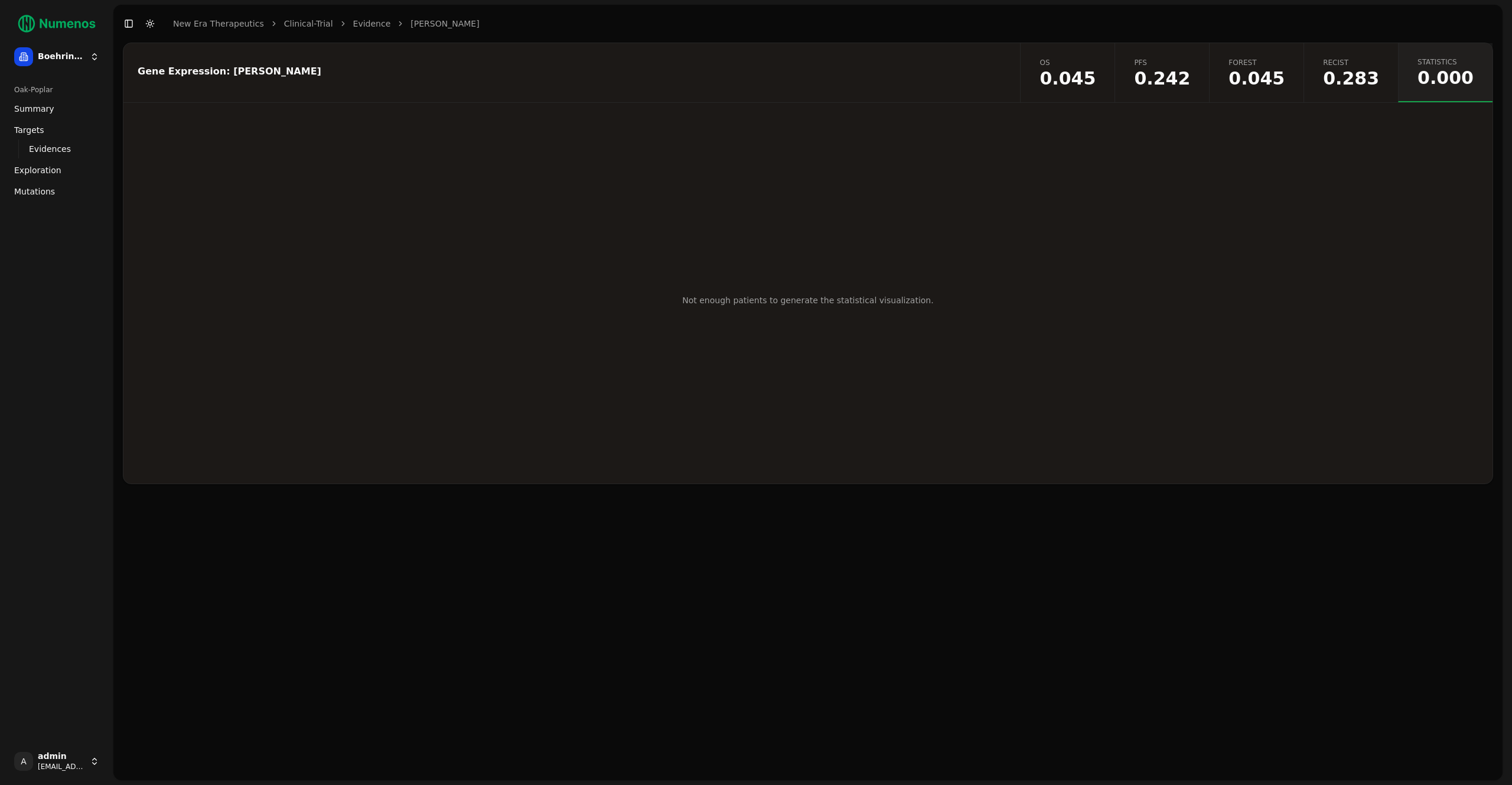
click at [1096, 73] on span "0.045" at bounding box center [1067, 78] width 56 height 18
click at [37, 190] on span "Mutations" at bounding box center [34, 191] width 41 height 12
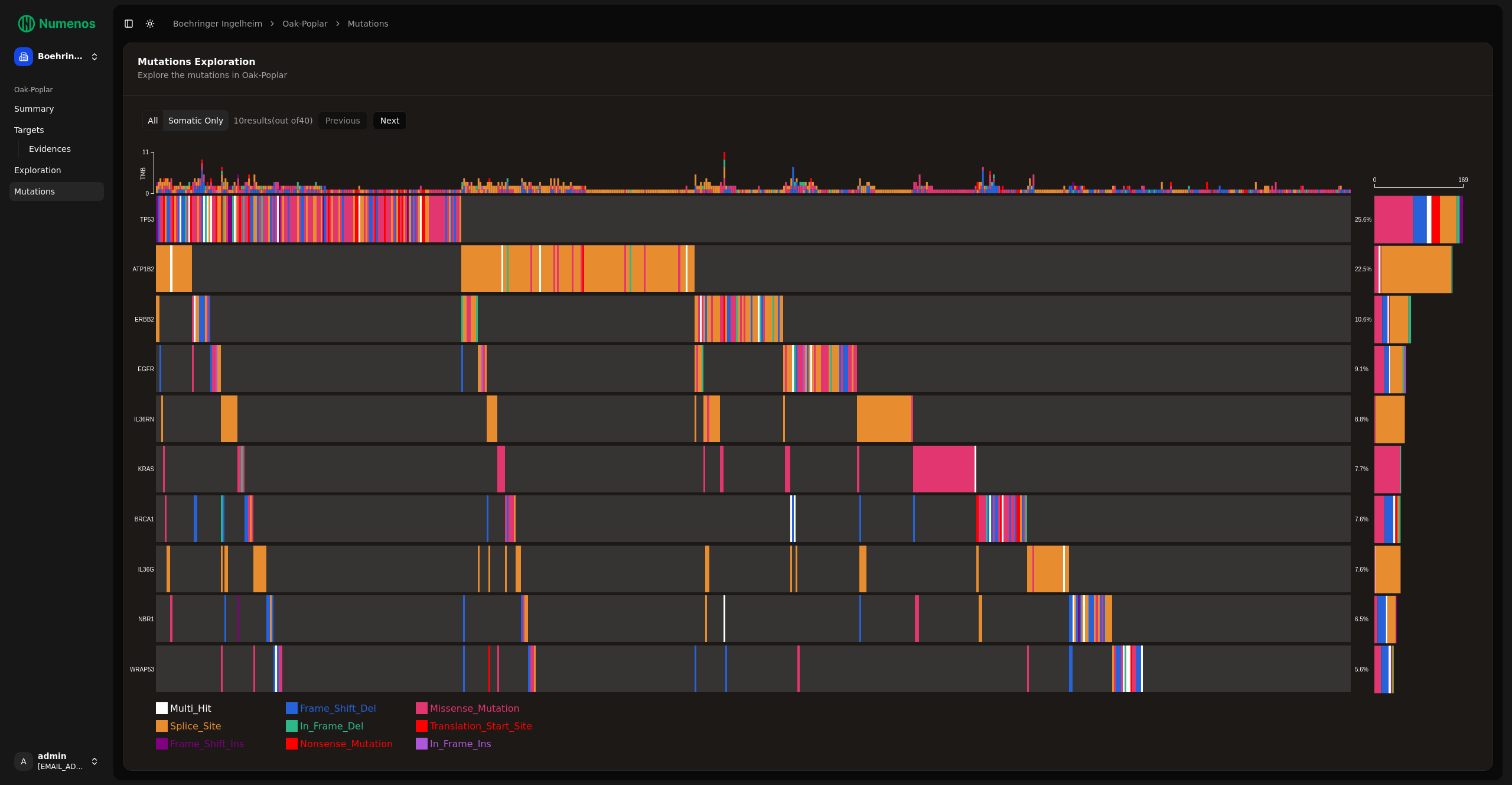
click at [29, 171] on span "Exploration" at bounding box center [38, 170] width 48 height 12
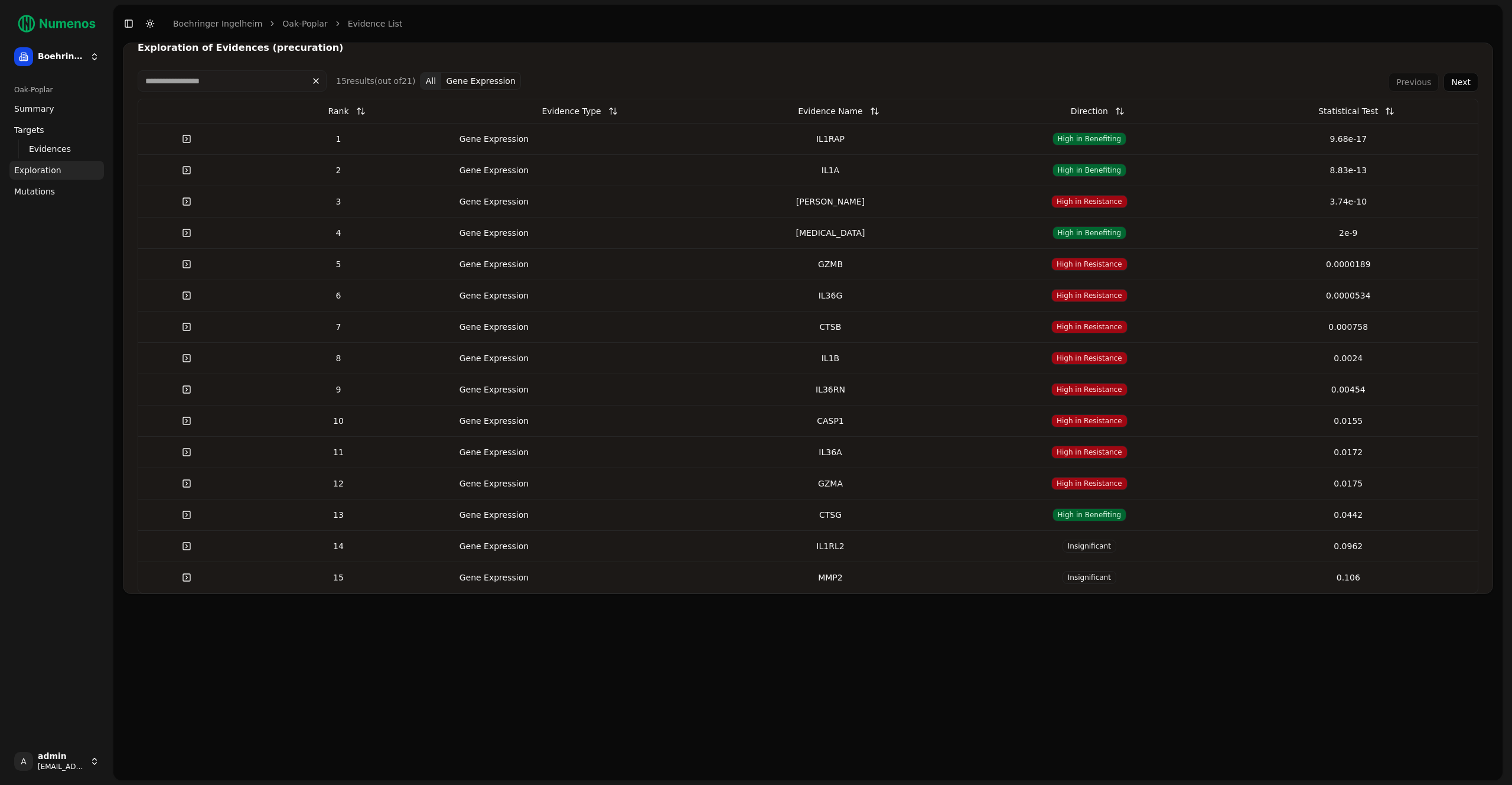
click at [544, 137] on td "Gene Expression" at bounding box center [571, 138] width 259 height 31
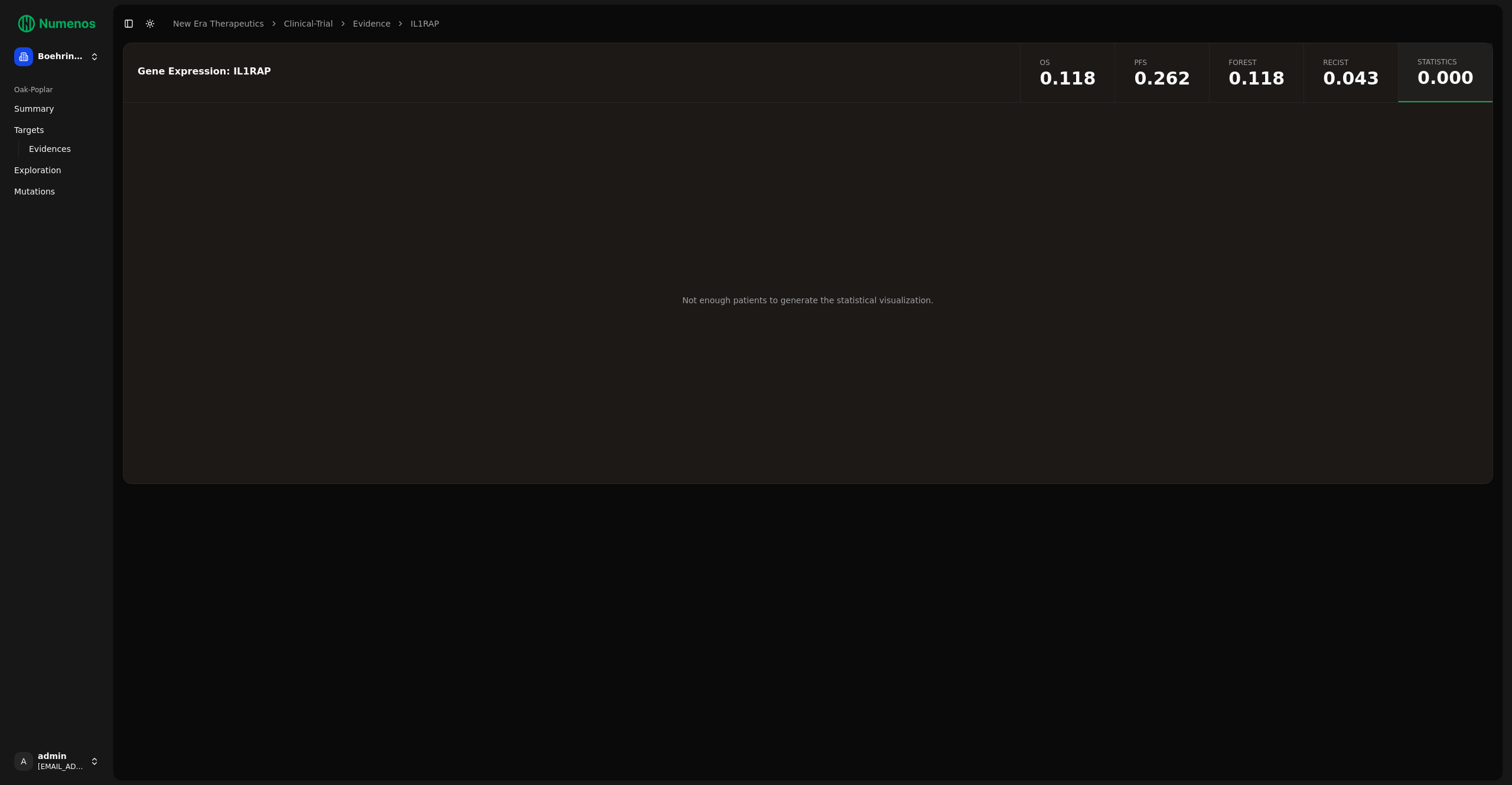
click at [1096, 73] on span "0.118" at bounding box center [1067, 78] width 56 height 18
click at [1434, 79] on span "0.000" at bounding box center [1445, 78] width 56 height 18
